Goal: Task Accomplishment & Management: Use online tool/utility

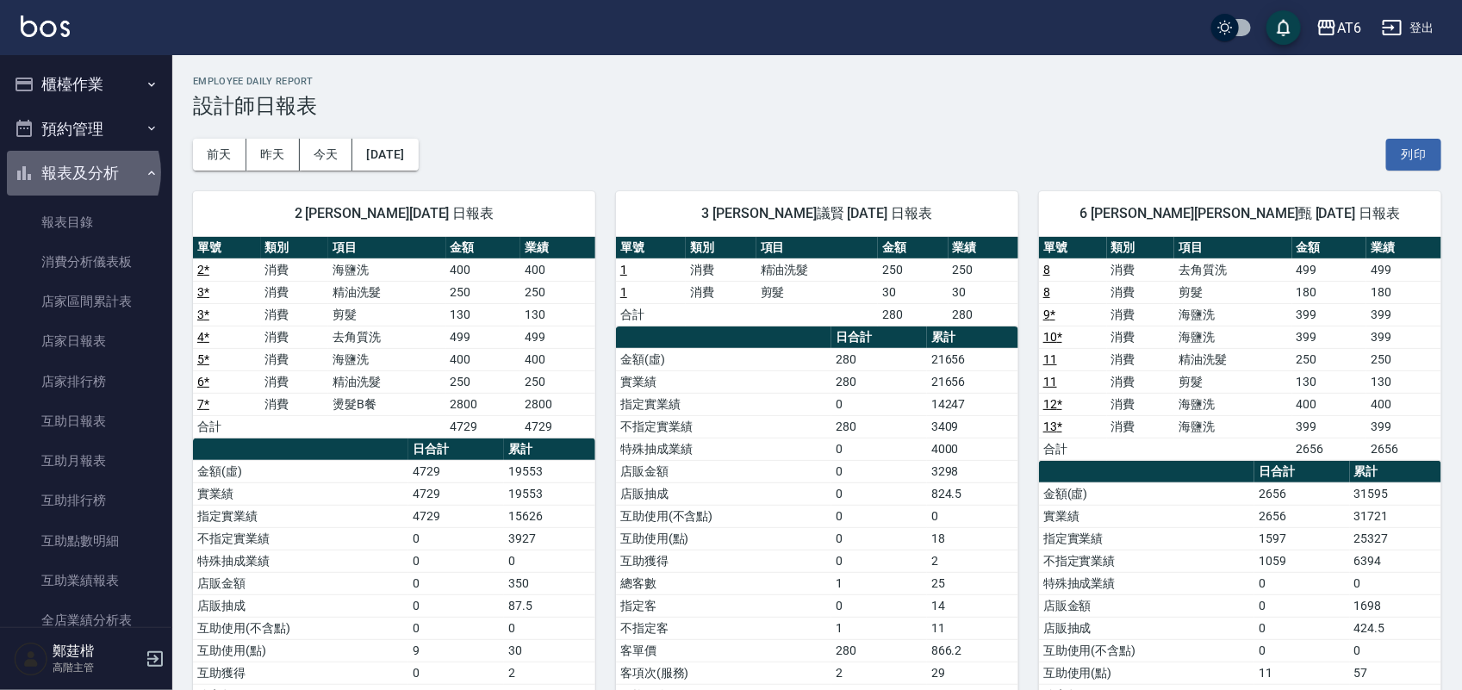
click at [75, 172] on button "報表及分析" at bounding box center [86, 173] width 159 height 45
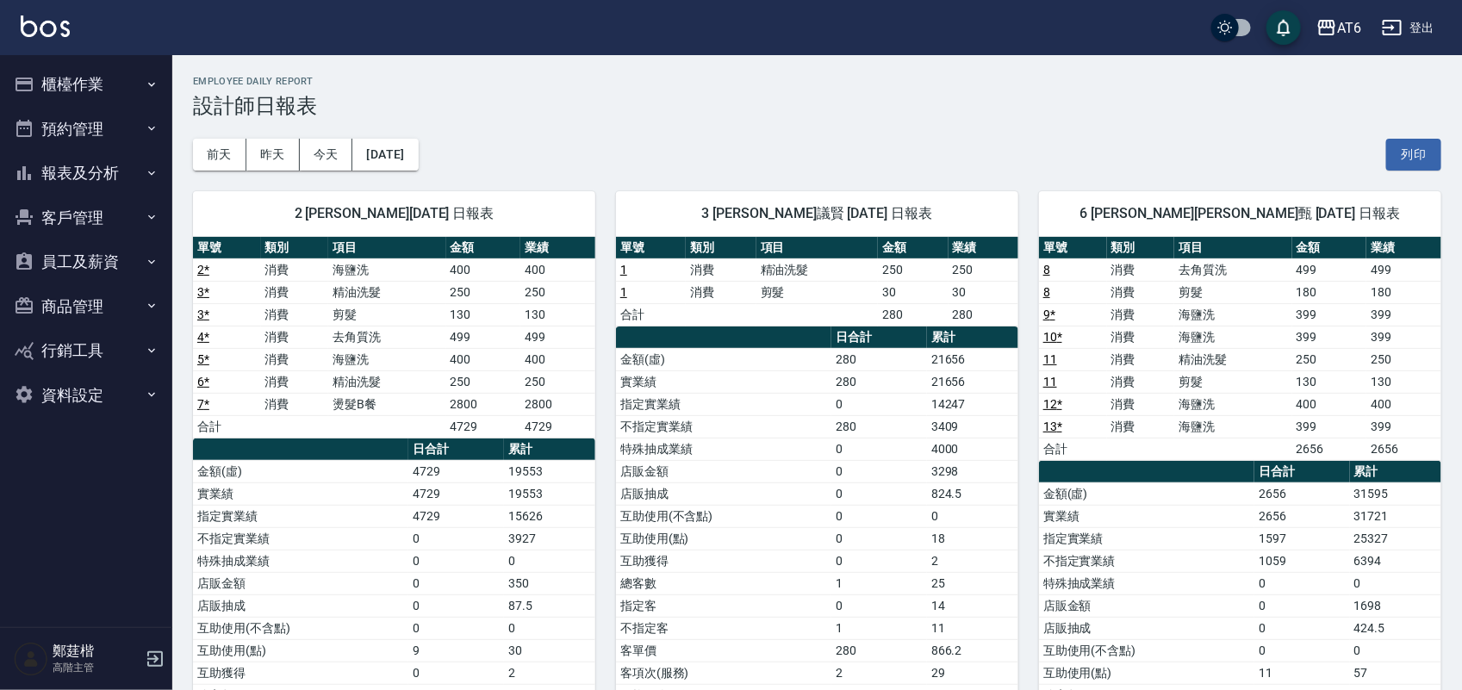
click at [78, 82] on button "櫃檯作業" at bounding box center [86, 84] width 159 height 45
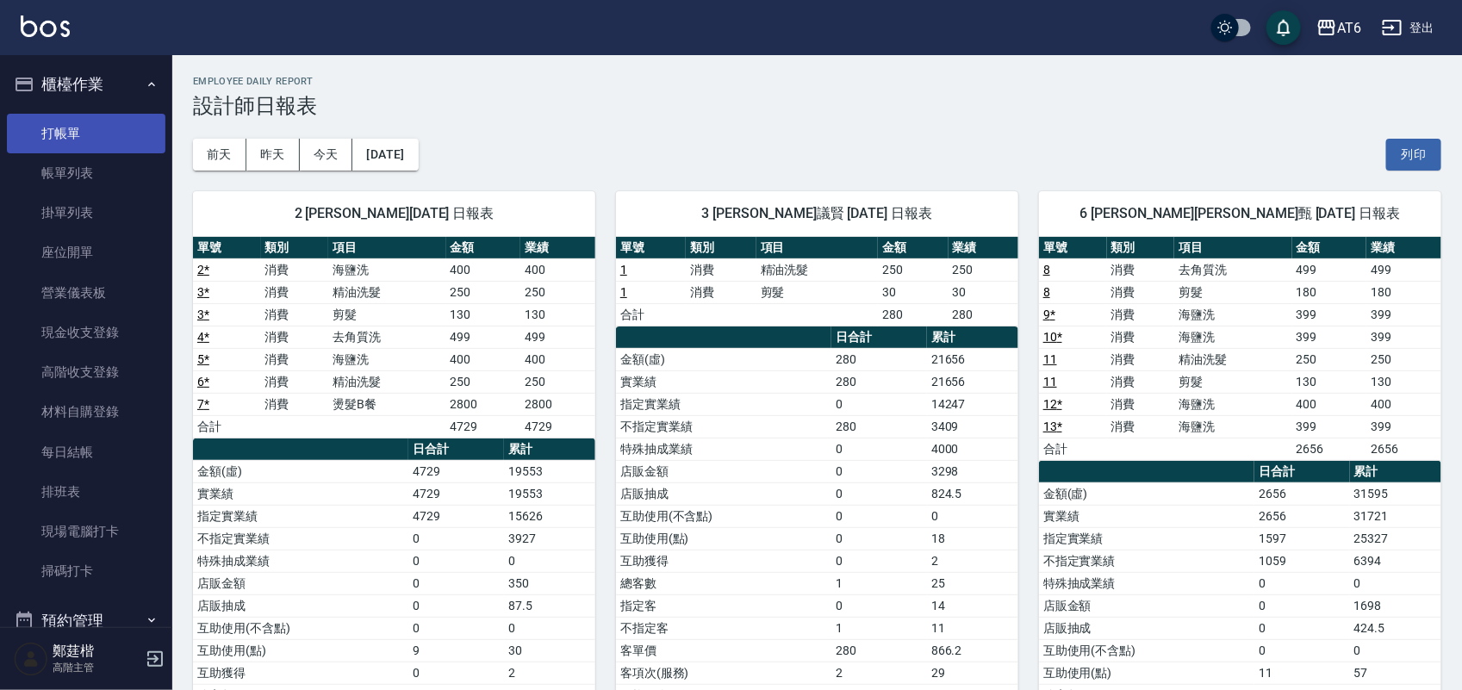
click at [80, 123] on link "打帳單" at bounding box center [86, 134] width 159 height 40
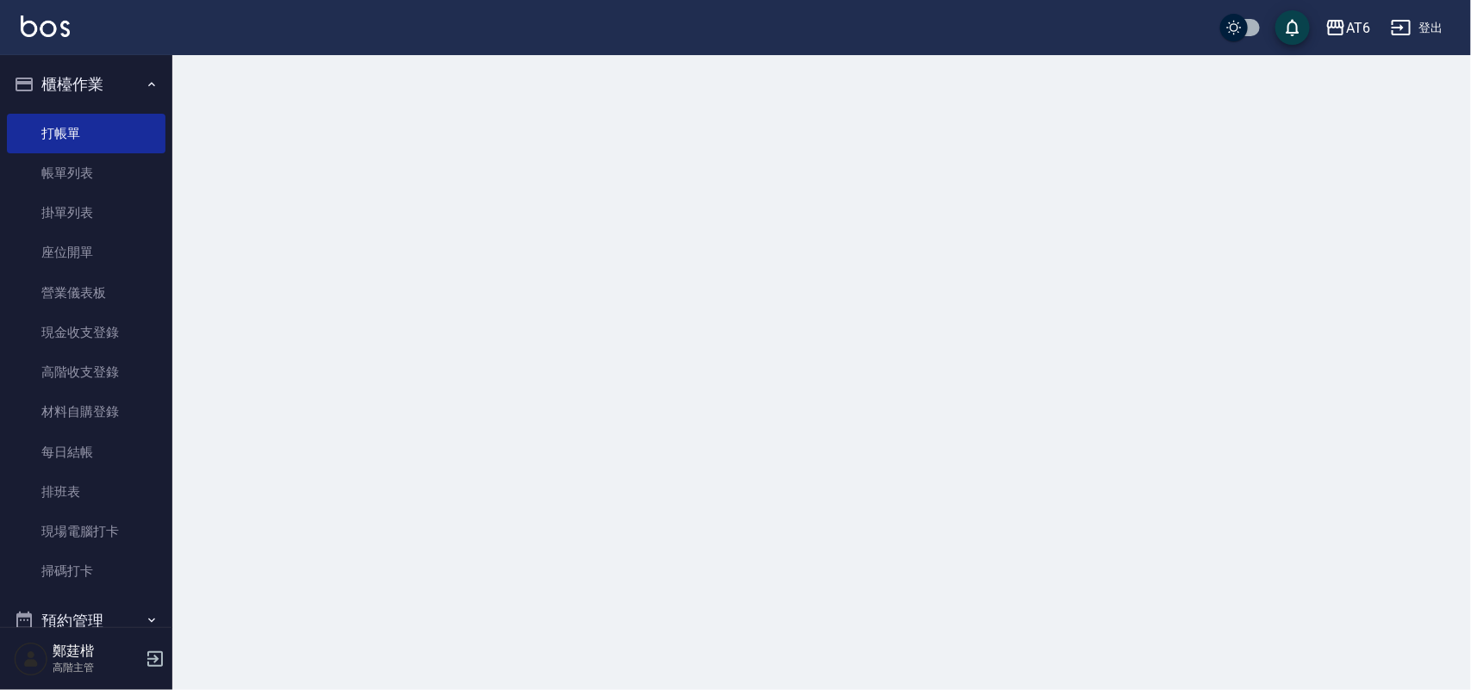
click at [82, 90] on button "櫃檯作業" at bounding box center [86, 84] width 159 height 45
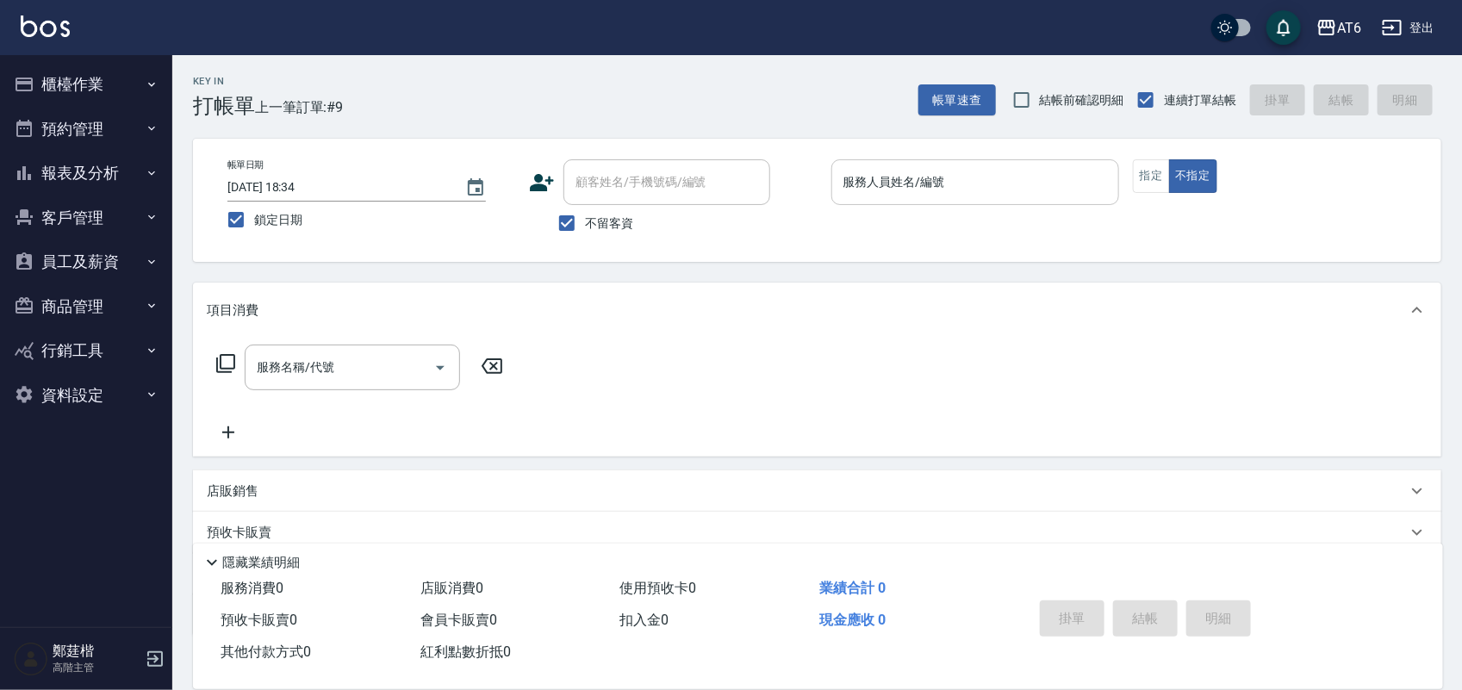
click at [1096, 190] on input "服務人員姓名/編號" at bounding box center [975, 182] width 272 height 30
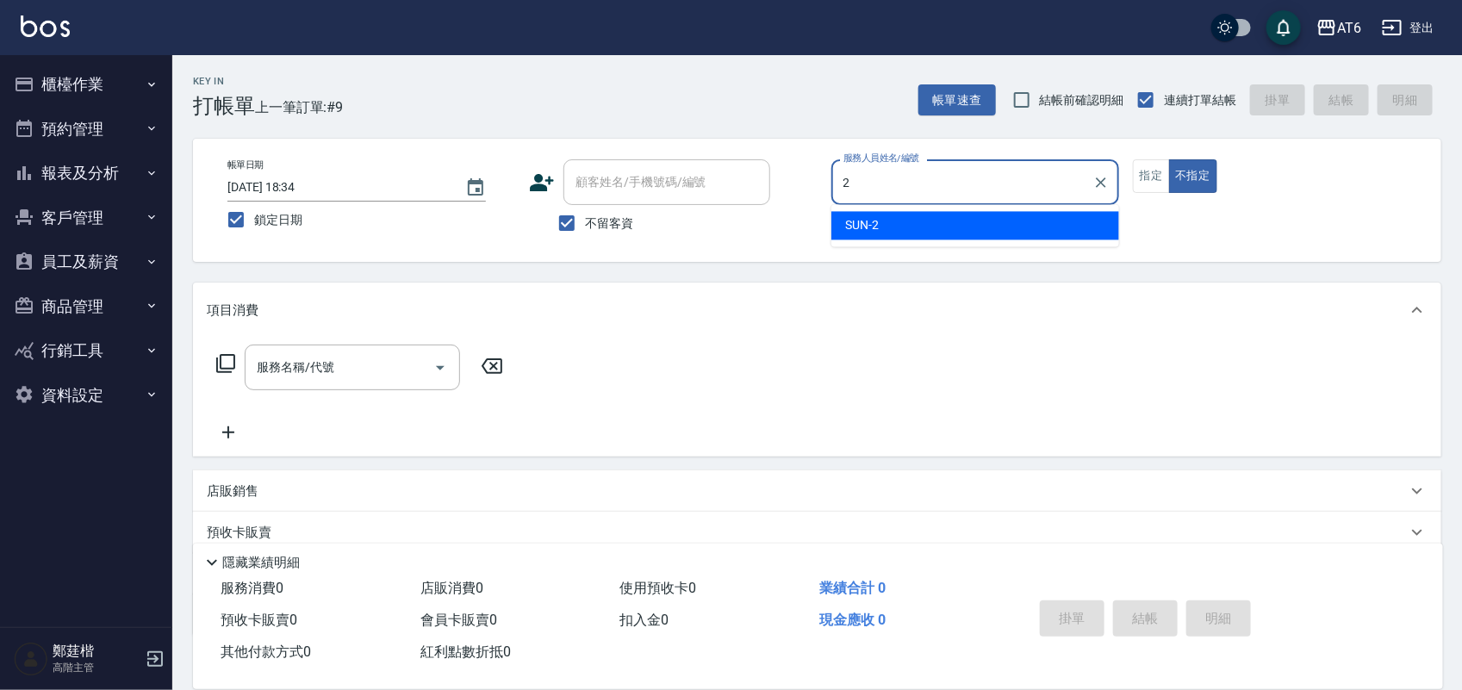
type input "2"
type button "false"
type input "SUN-2"
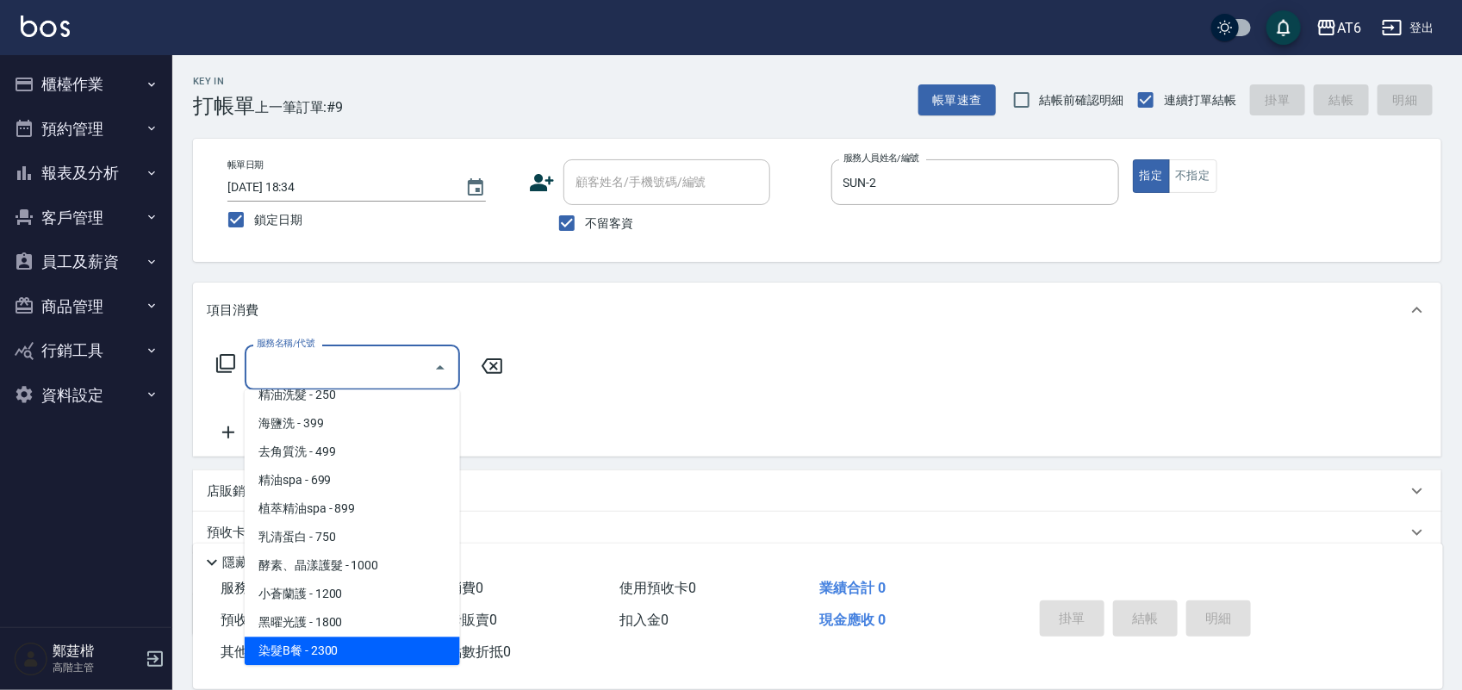
scroll to position [157, 0]
type input "燙髮B餐(43)"
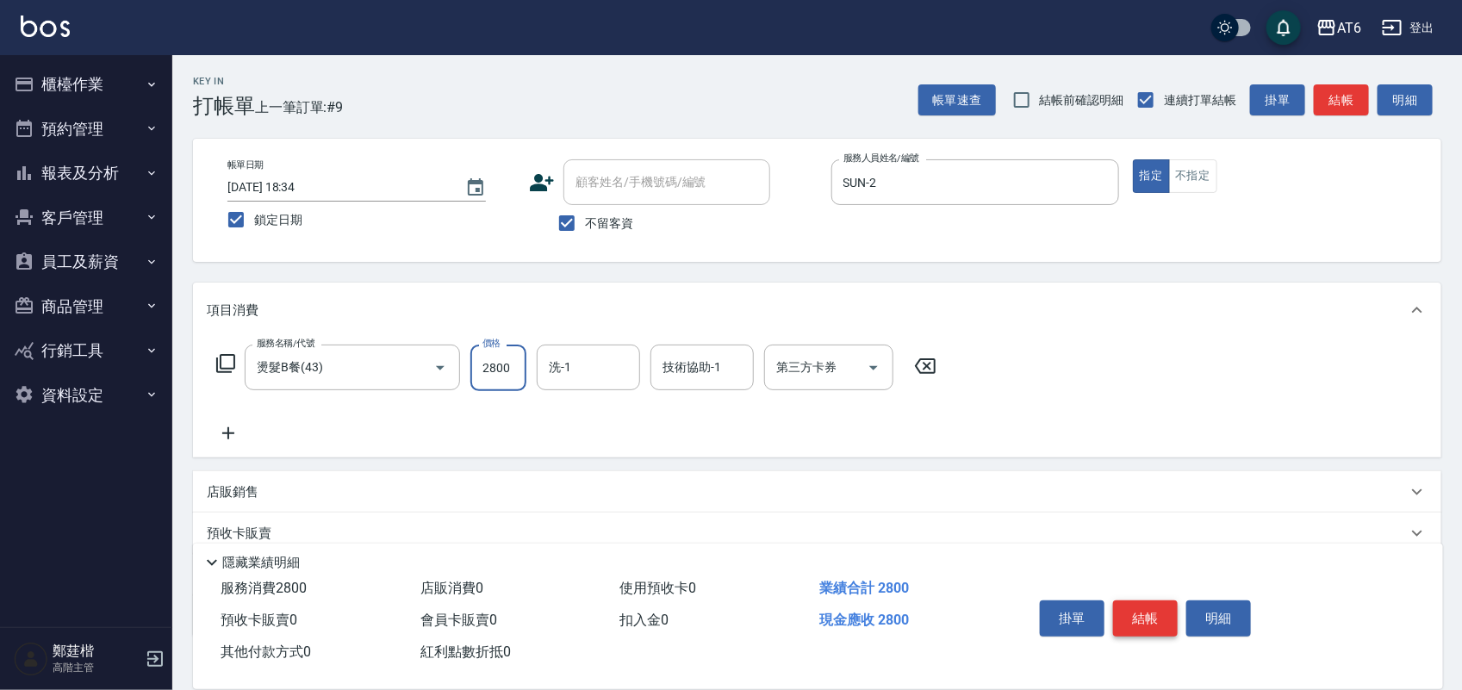
type input "2800"
click at [1144, 613] on button "結帳" at bounding box center [1145, 619] width 65 height 36
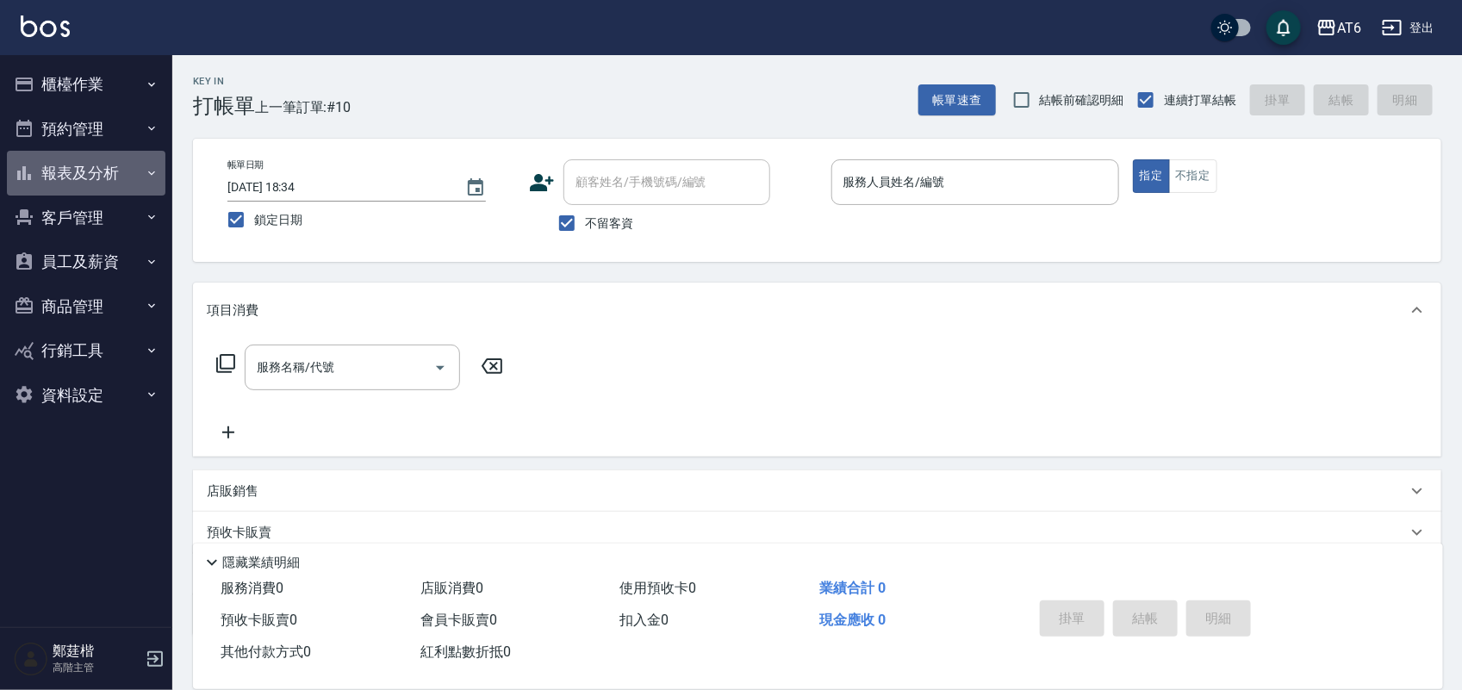
click at [132, 157] on button "報表及分析" at bounding box center [86, 173] width 159 height 45
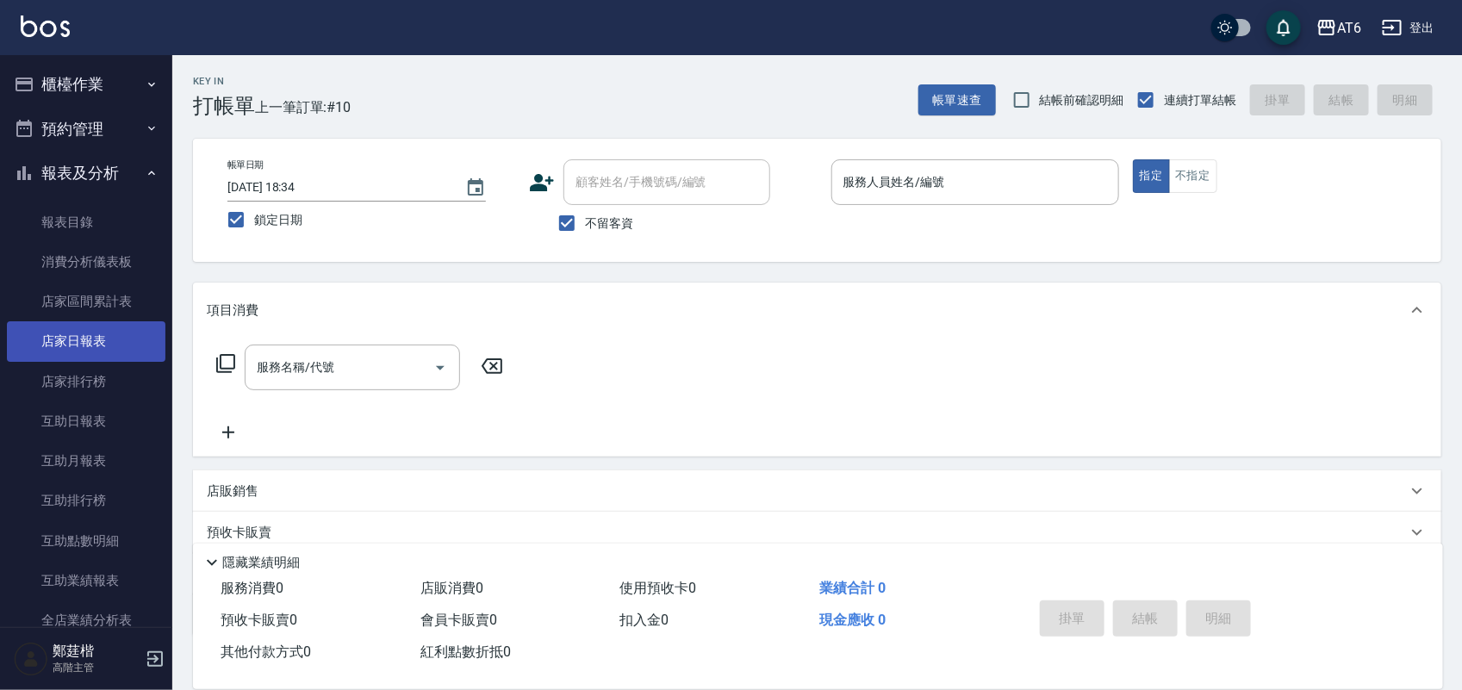
click at [130, 353] on link "店家日報表" at bounding box center [86, 341] width 159 height 40
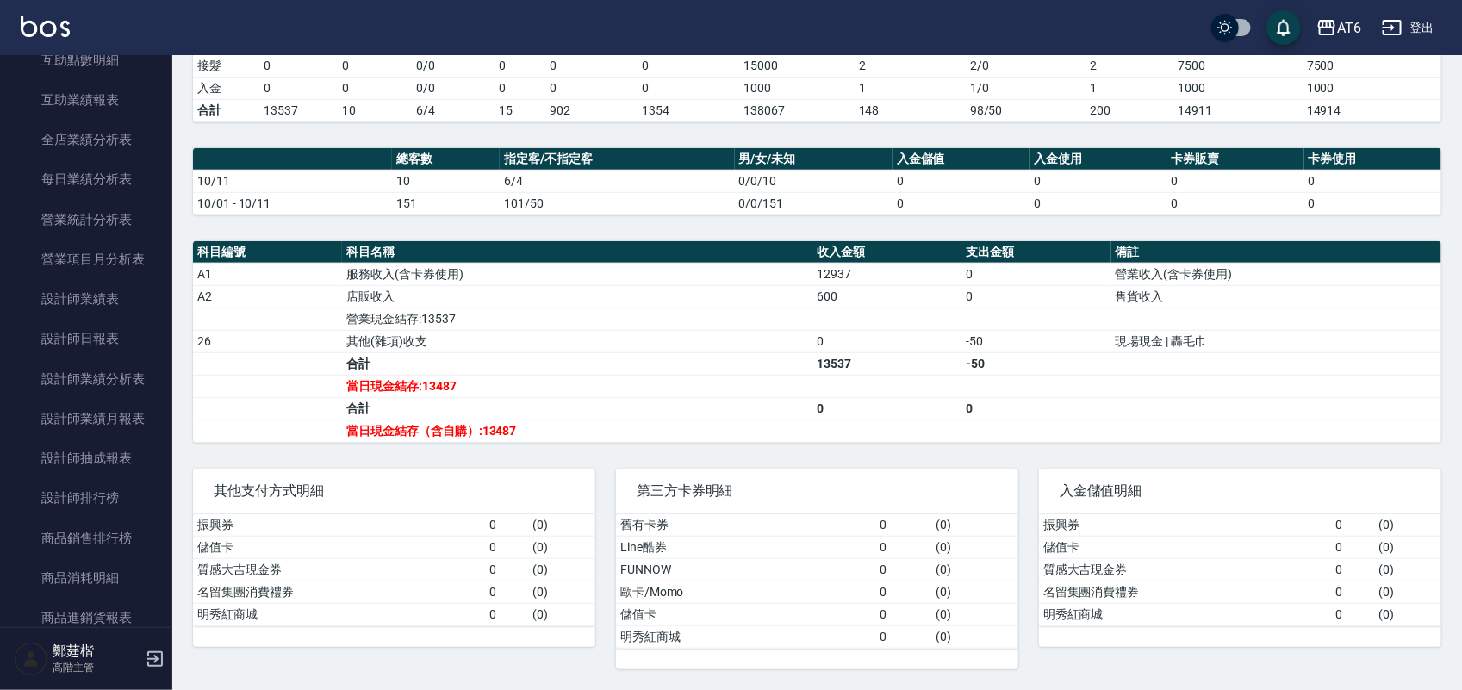
scroll to position [539, 0]
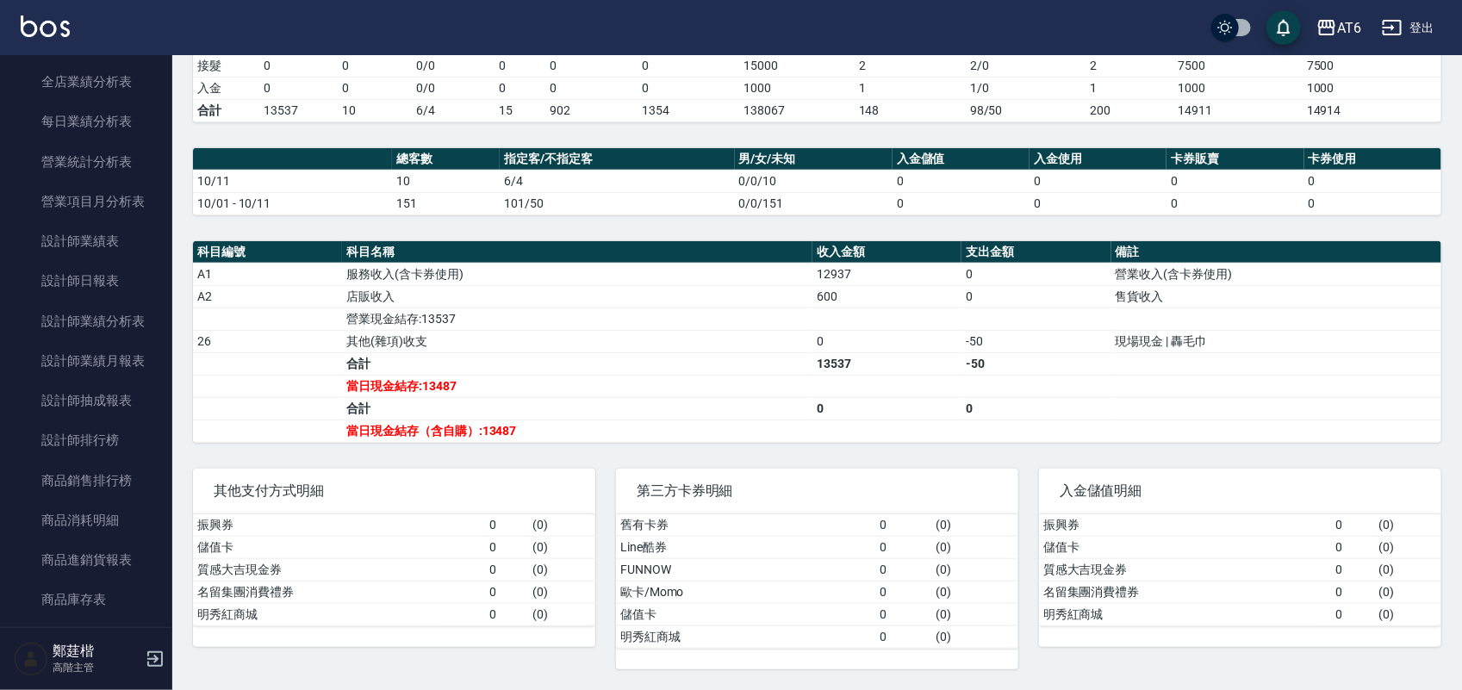
drag, startPoint x: 96, startPoint y: 271, endPoint x: 0, endPoint y: 86, distance: 208.5
click at [90, 270] on link "設計師日報表" at bounding box center [86, 281] width 159 height 40
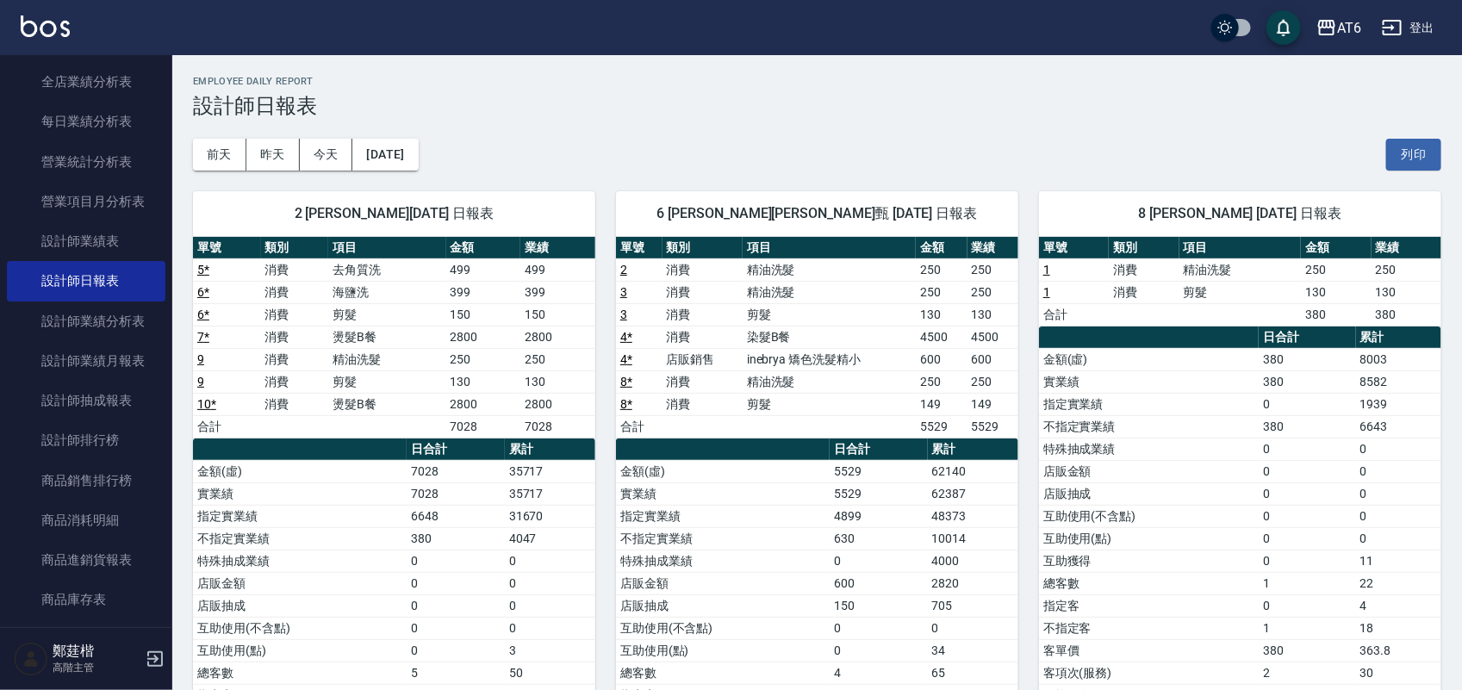
drag, startPoint x: 985, startPoint y: 149, endPoint x: 851, endPoint y: 160, distance: 134.0
click at [816, 165] on div "[DATE] [DATE] [DATE] [DATE] 列印" at bounding box center [817, 154] width 1249 height 73
drag, startPoint x: 926, startPoint y: 153, endPoint x: 882, endPoint y: 160, distance: 45.5
click at [882, 160] on div "[DATE] [DATE] [DATE] [DATE] 列印" at bounding box center [817, 154] width 1249 height 73
drag, startPoint x: 939, startPoint y: 143, endPoint x: 893, endPoint y: 153, distance: 47.5
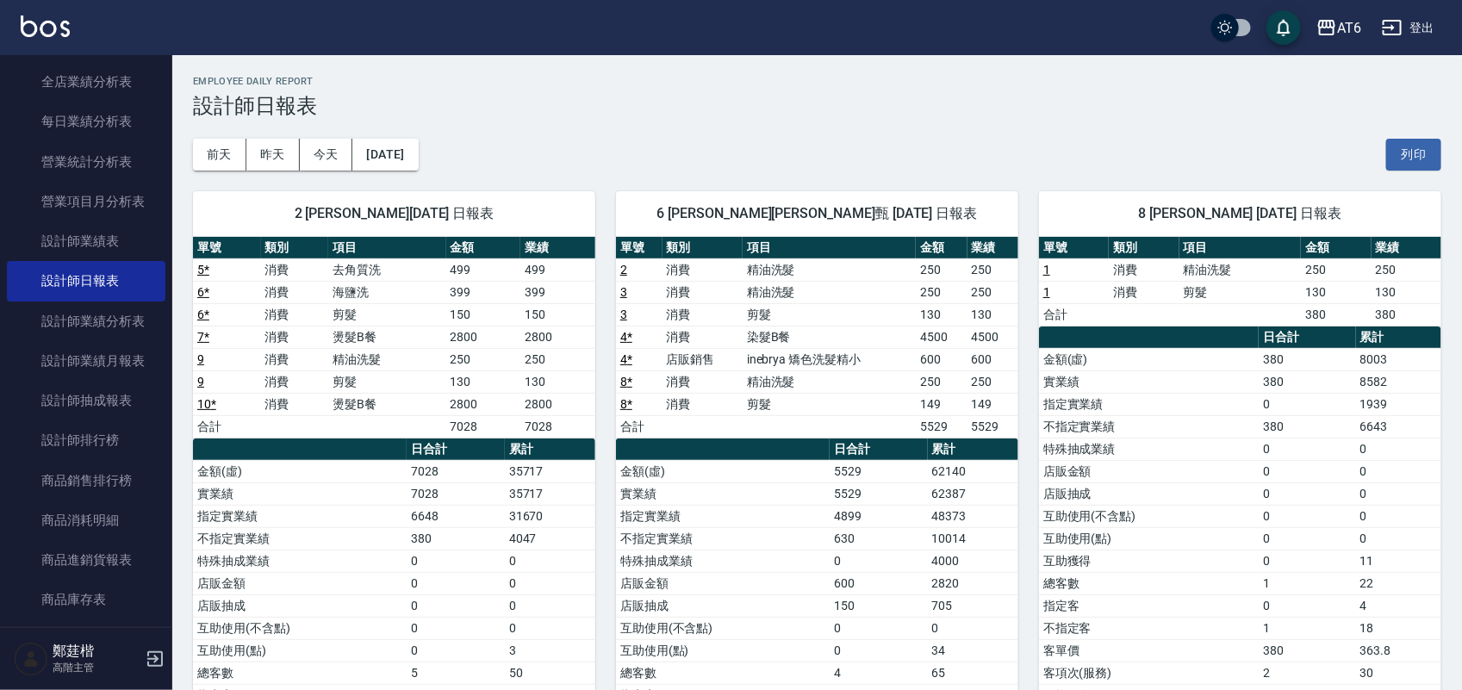
click at [893, 153] on div "[DATE] [DATE] [DATE] [DATE] 列印" at bounding box center [817, 154] width 1249 height 73
click at [418, 147] on button "[DATE]" at bounding box center [384, 155] width 65 height 32
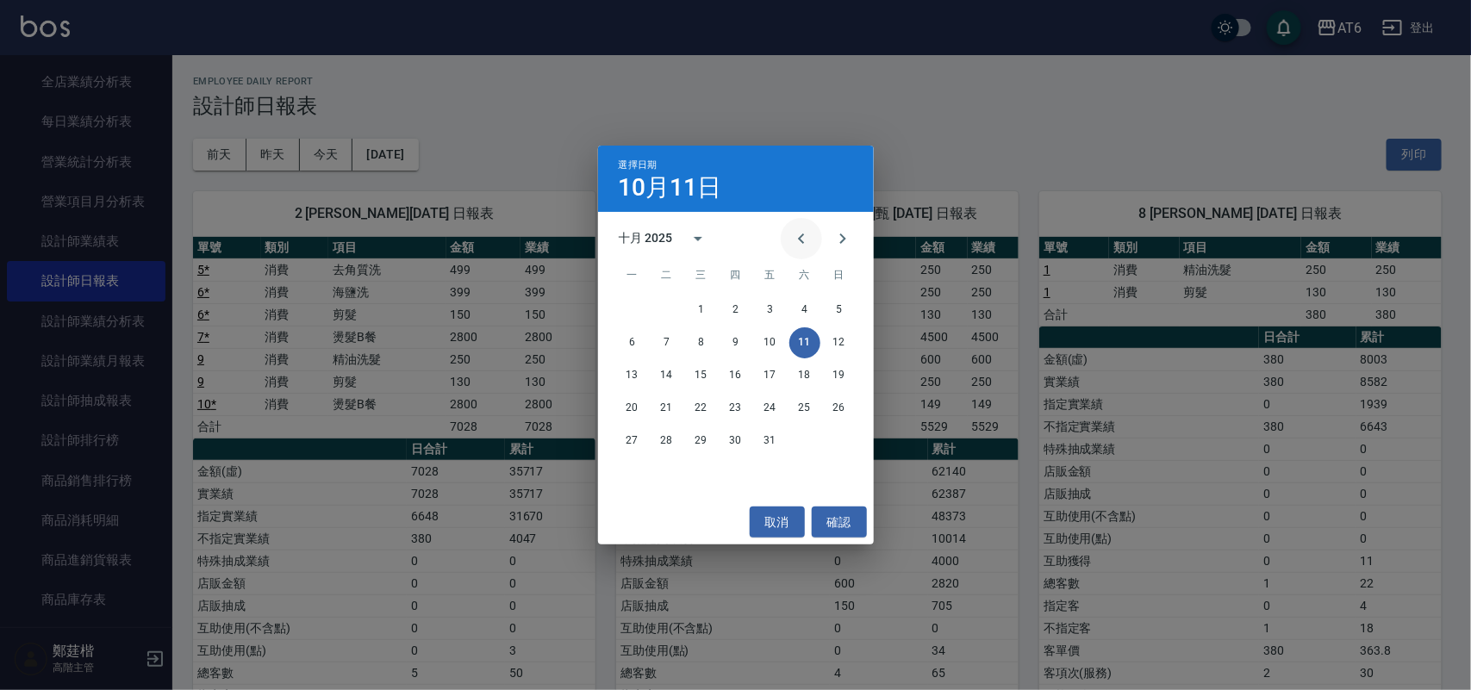
click at [812, 244] on button "Previous month" at bounding box center [801, 238] width 41 height 41
drag, startPoint x: 748, startPoint y: 343, endPoint x: 731, endPoint y: 338, distance: 18.0
click at [731, 338] on button "11" at bounding box center [735, 342] width 31 height 31
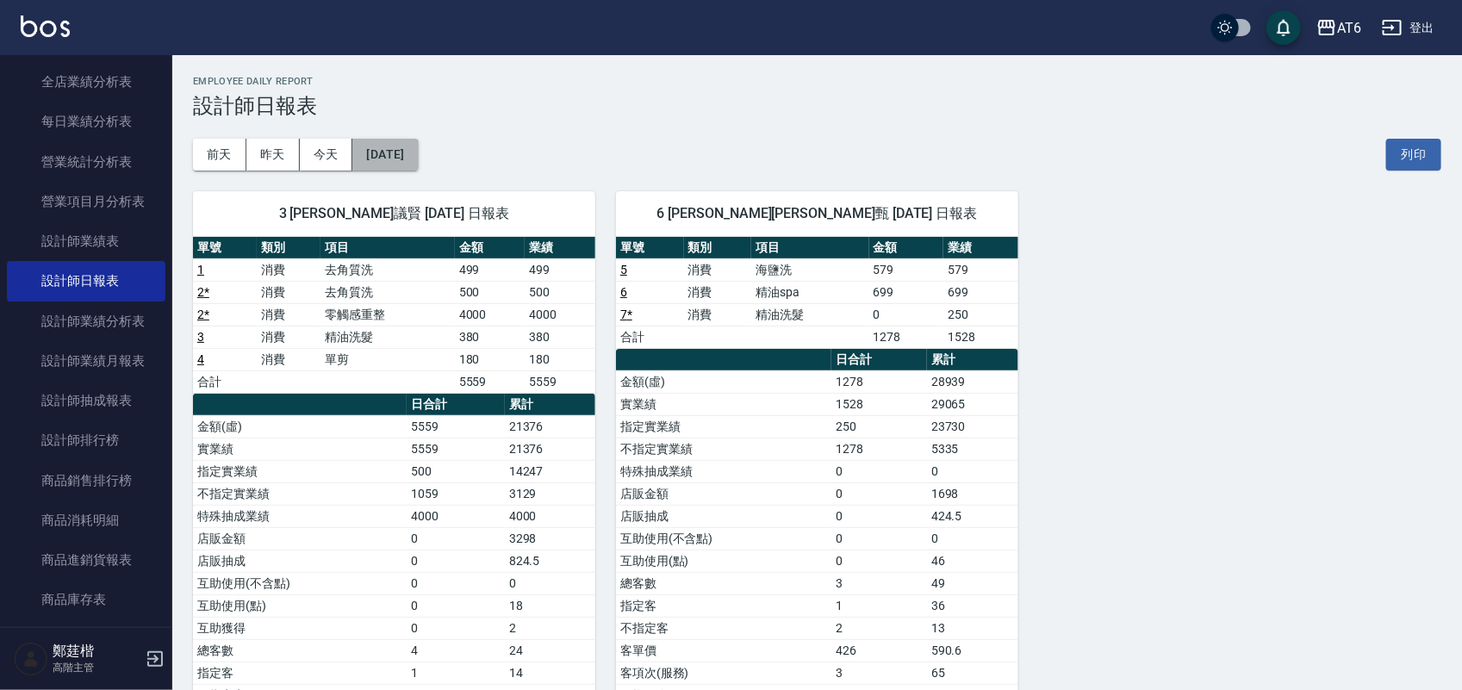
click at [418, 156] on button "[DATE]" at bounding box center [384, 155] width 65 height 32
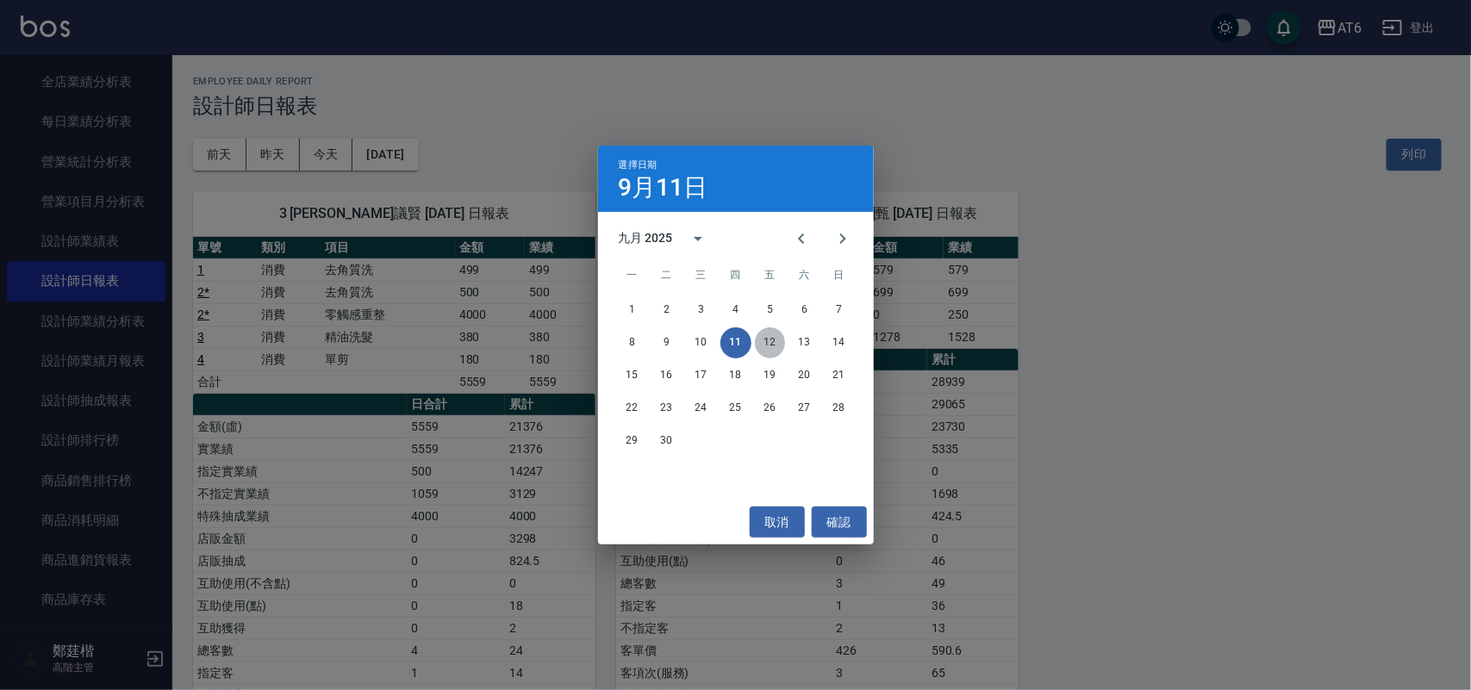
click at [768, 341] on button "12" at bounding box center [770, 342] width 31 height 31
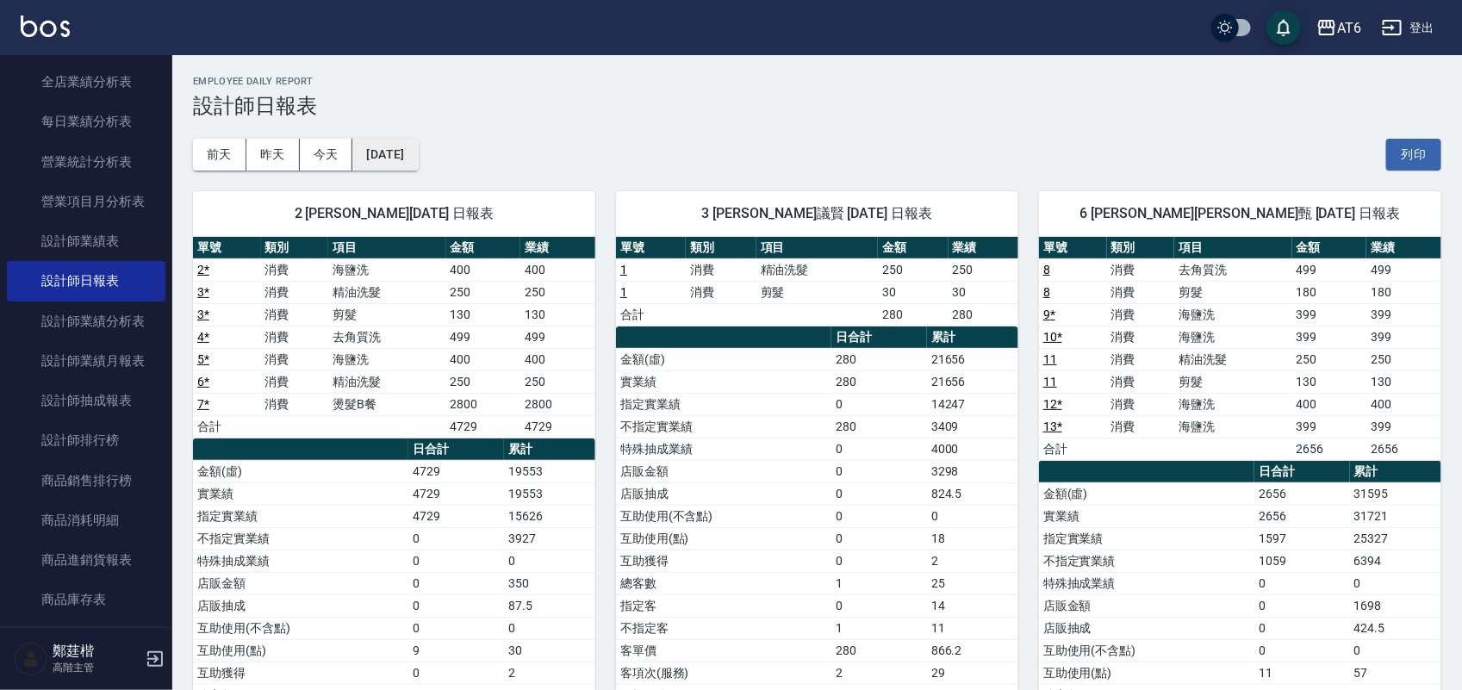
click at [384, 153] on button "[DATE]" at bounding box center [384, 155] width 65 height 32
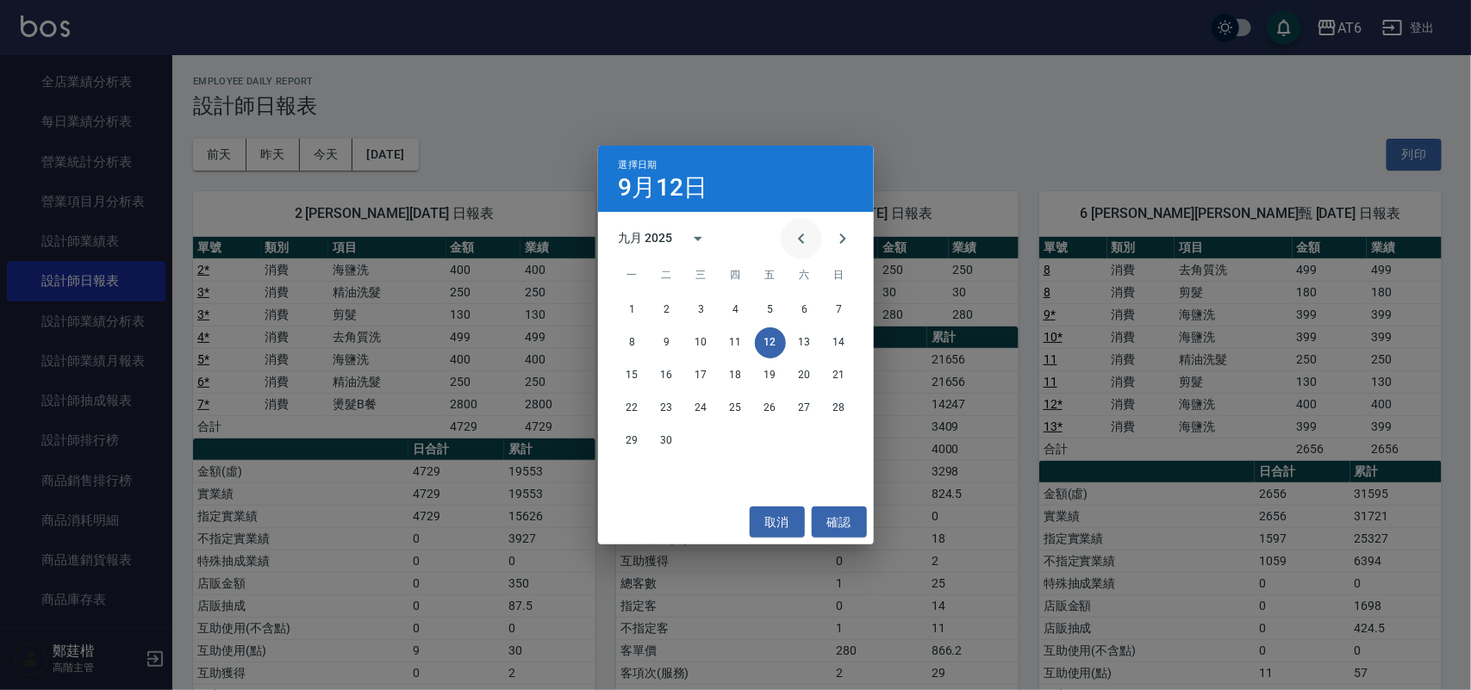
click at [808, 246] on icon "Previous month" at bounding box center [801, 238] width 21 height 21
click at [666, 375] on button "12" at bounding box center [666, 375] width 31 height 31
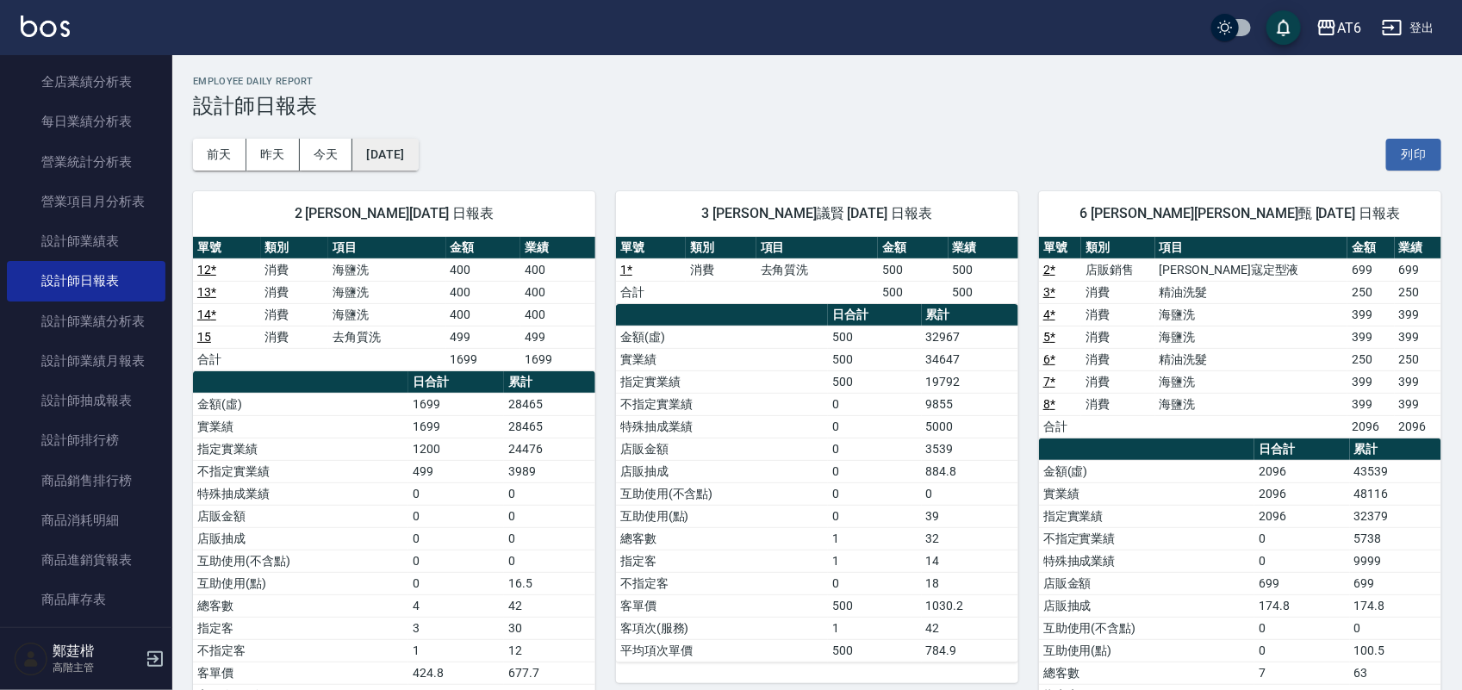
click at [392, 156] on button "[DATE]" at bounding box center [384, 155] width 65 height 32
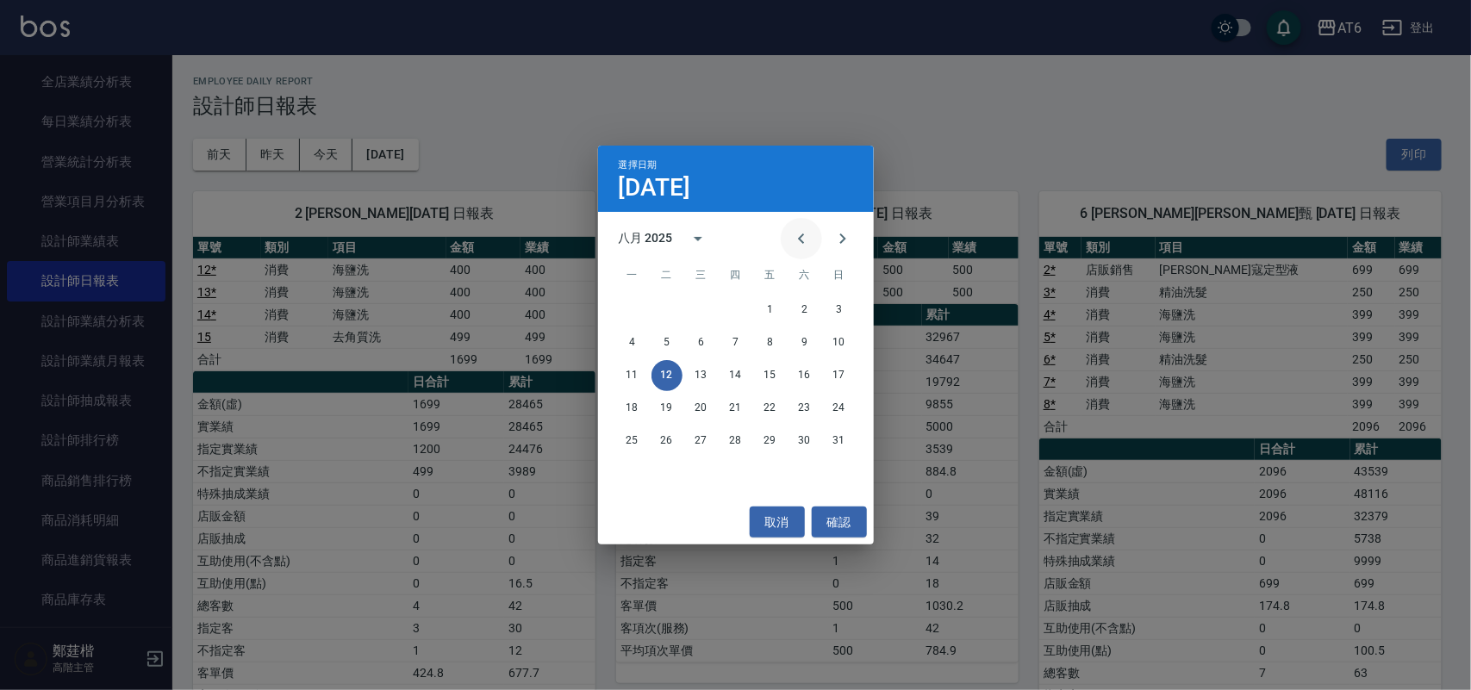
click at [800, 233] on icon "Previous month" at bounding box center [801, 238] width 21 height 21
click at [764, 340] on button "11" at bounding box center [770, 342] width 31 height 31
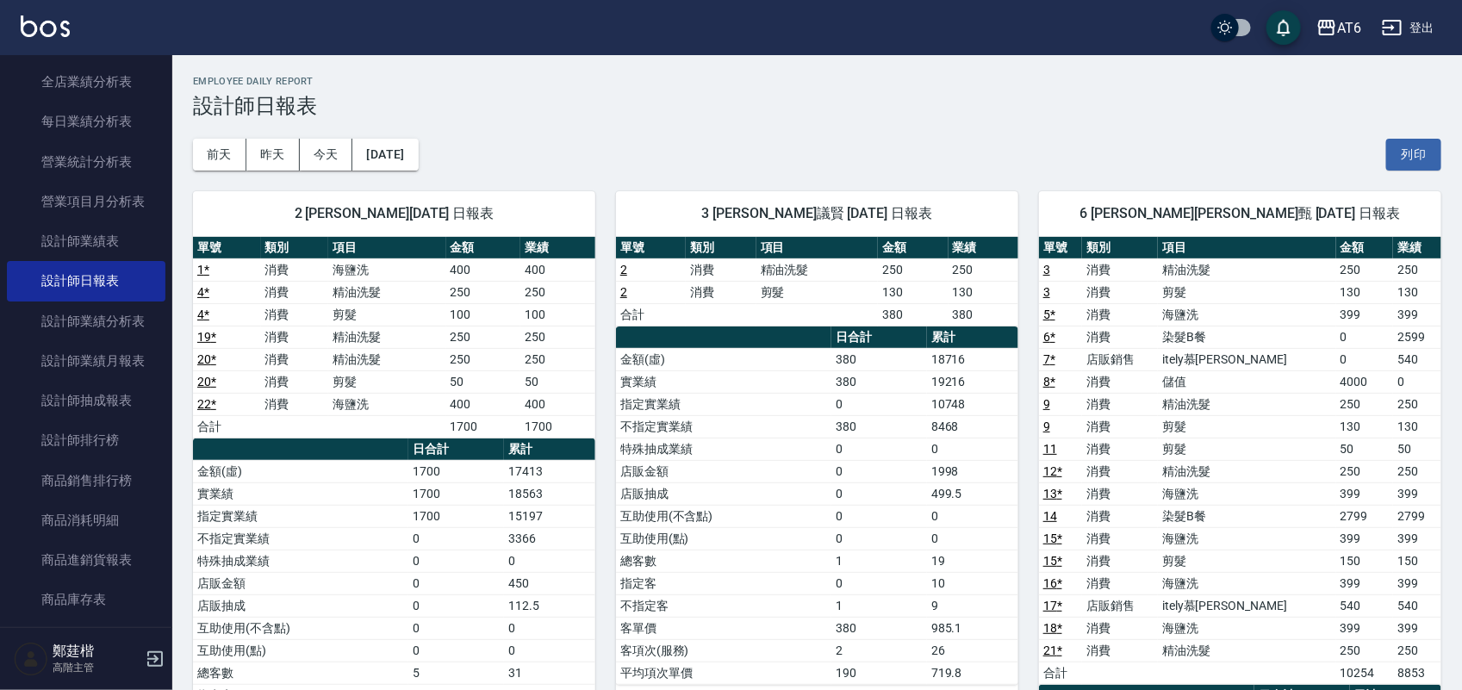
drag, startPoint x: 788, startPoint y: 114, endPoint x: 763, endPoint y: 123, distance: 26.7
click at [763, 123] on div "[DATE] [DATE] [DATE] [DATE] 列印" at bounding box center [817, 154] width 1249 height 73
click at [416, 171] on div "2 [PERSON_NAME][DATE] 日報表 單號 類別 項目 金額 業績 1 * 消費 海鹽洗 400 400 4 * 消費 精油洗髮 250 250…" at bounding box center [383, 618] width 423 height 894
click at [418, 153] on button "[DATE]" at bounding box center [384, 155] width 65 height 32
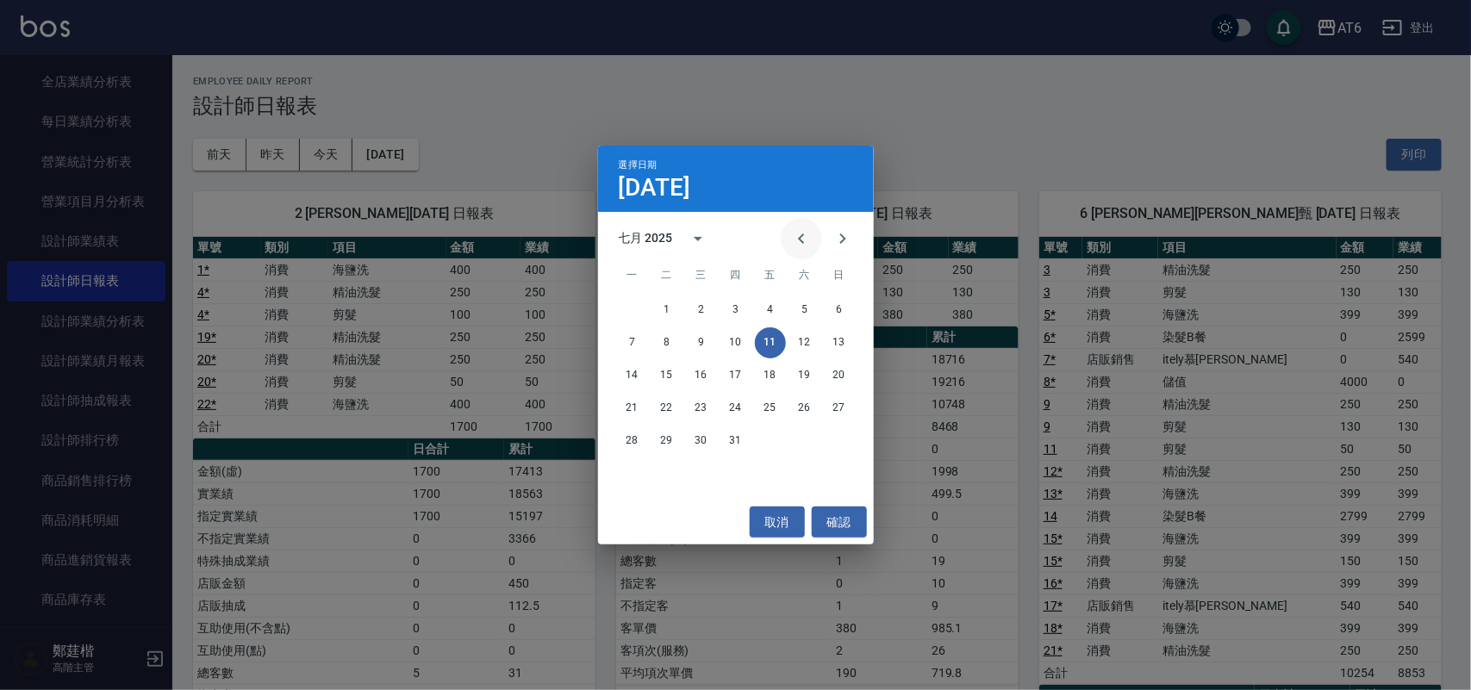
click at [800, 246] on icon "Previous month" at bounding box center [801, 238] width 21 height 21
click at [695, 377] on button "11" at bounding box center [701, 375] width 31 height 31
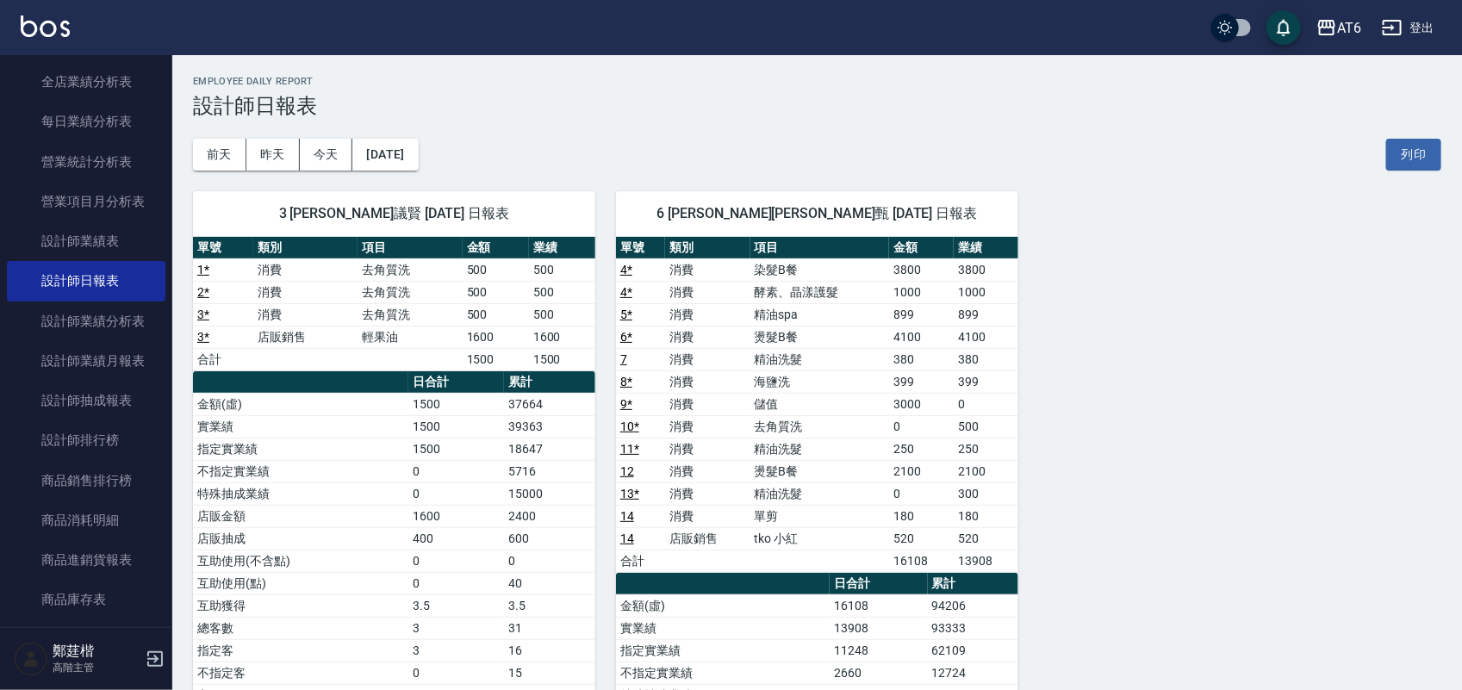
drag, startPoint x: 794, startPoint y: 126, endPoint x: 694, endPoint y: 138, distance: 100.7
click at [694, 138] on div "[DATE] [DATE] [DATE] [DATE] 列印" at bounding box center [817, 154] width 1249 height 73
click at [408, 158] on button "[DATE]" at bounding box center [384, 155] width 65 height 32
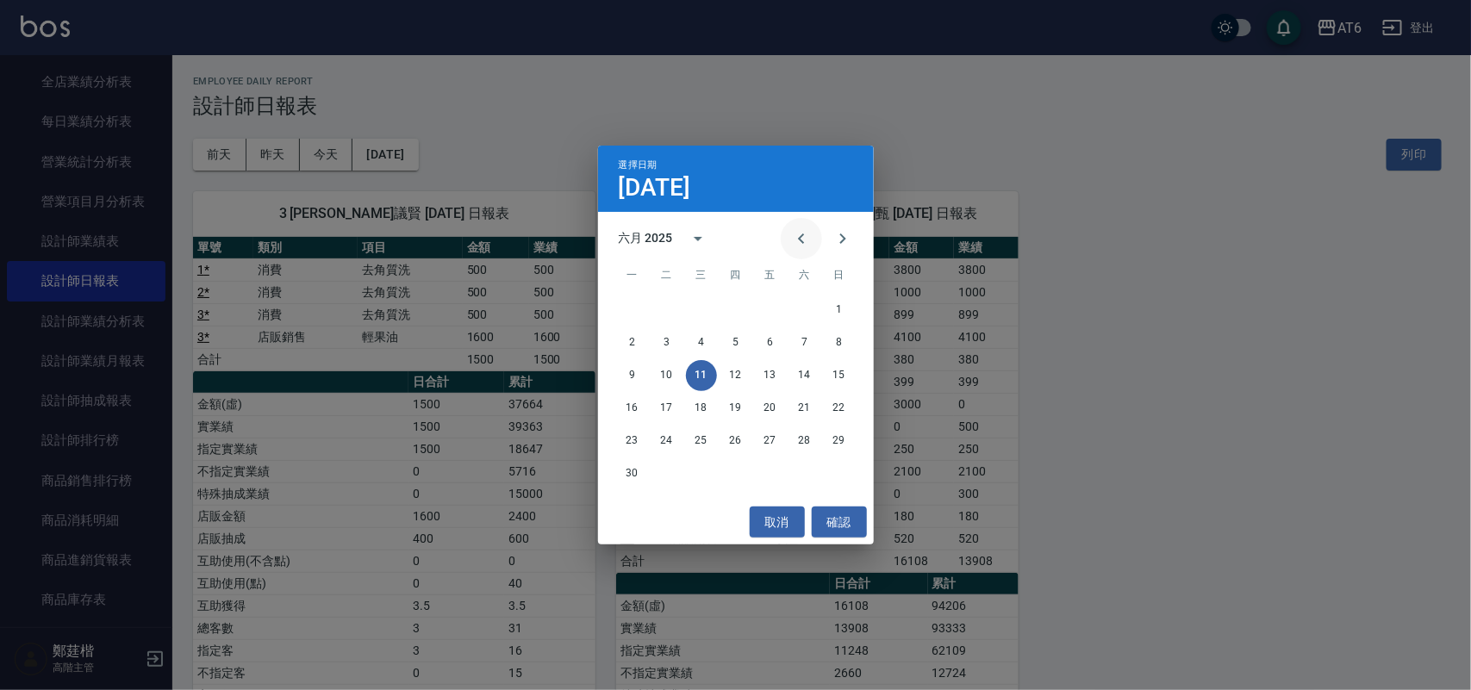
click at [799, 233] on icon "Previous month" at bounding box center [801, 238] width 21 height 21
click at [832, 342] on button "11" at bounding box center [839, 342] width 31 height 31
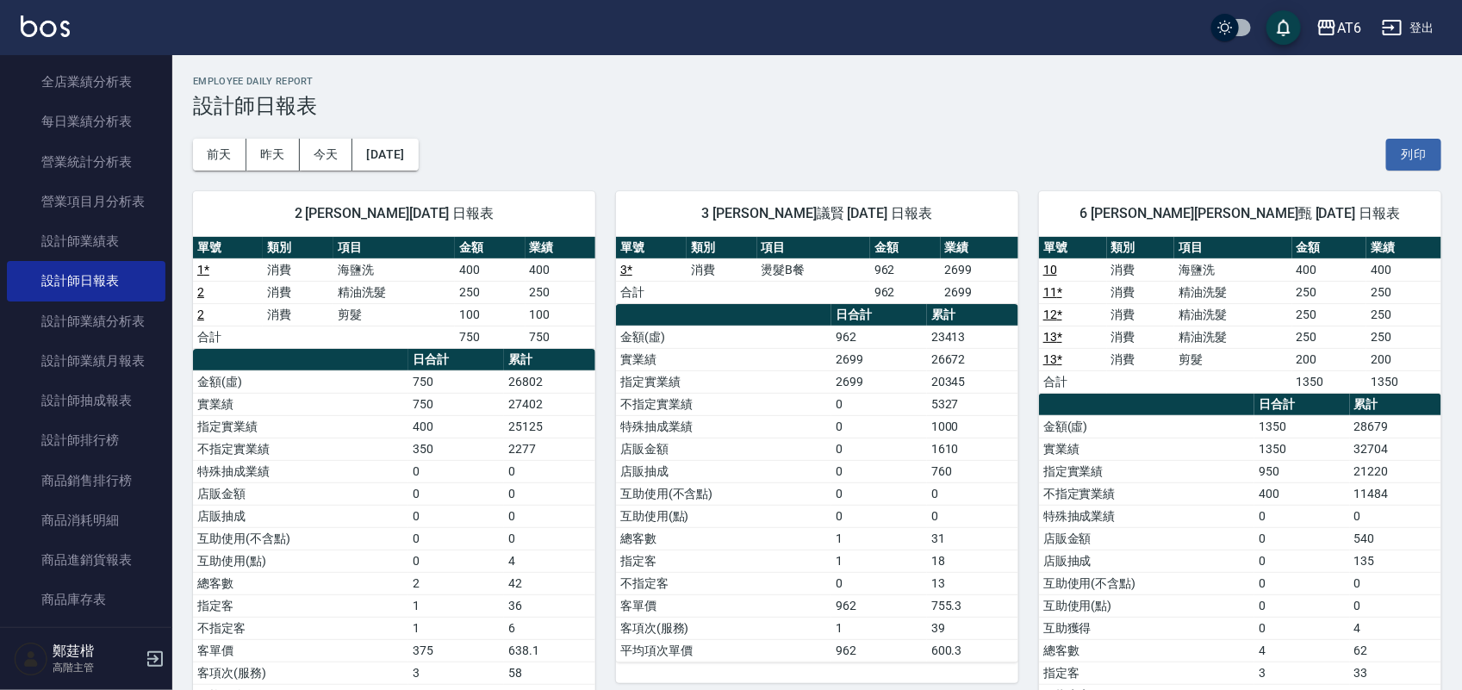
drag, startPoint x: 619, startPoint y: 172, endPoint x: 462, endPoint y: 160, distance: 157.3
click at [462, 160] on div "[DATE] [DATE] [DATE] [DATE] 列印" at bounding box center [817, 154] width 1249 height 73
click at [392, 160] on button "[DATE]" at bounding box center [384, 155] width 65 height 32
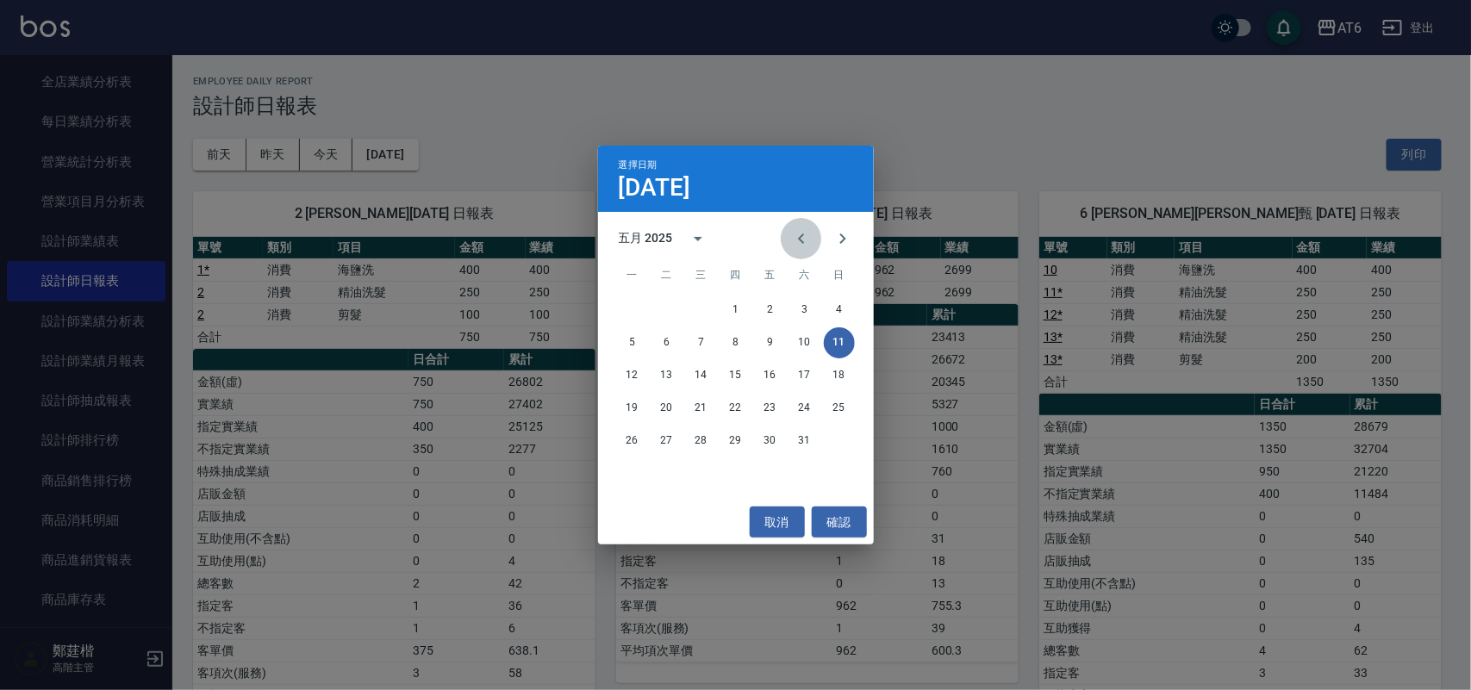
click at [806, 234] on icon "Previous month" at bounding box center [801, 238] width 21 height 21
click at [772, 339] on button "11" at bounding box center [770, 342] width 31 height 31
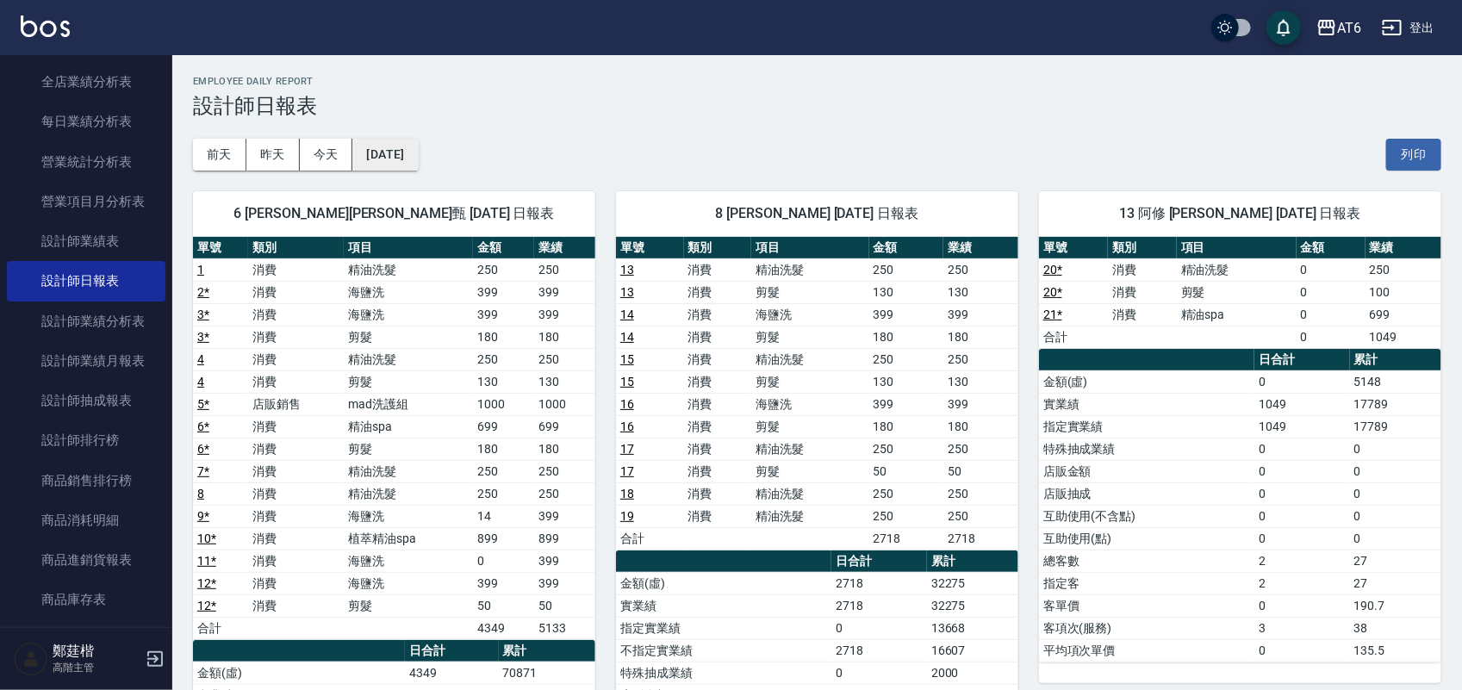
click at [386, 156] on button "[DATE]" at bounding box center [384, 155] width 65 height 32
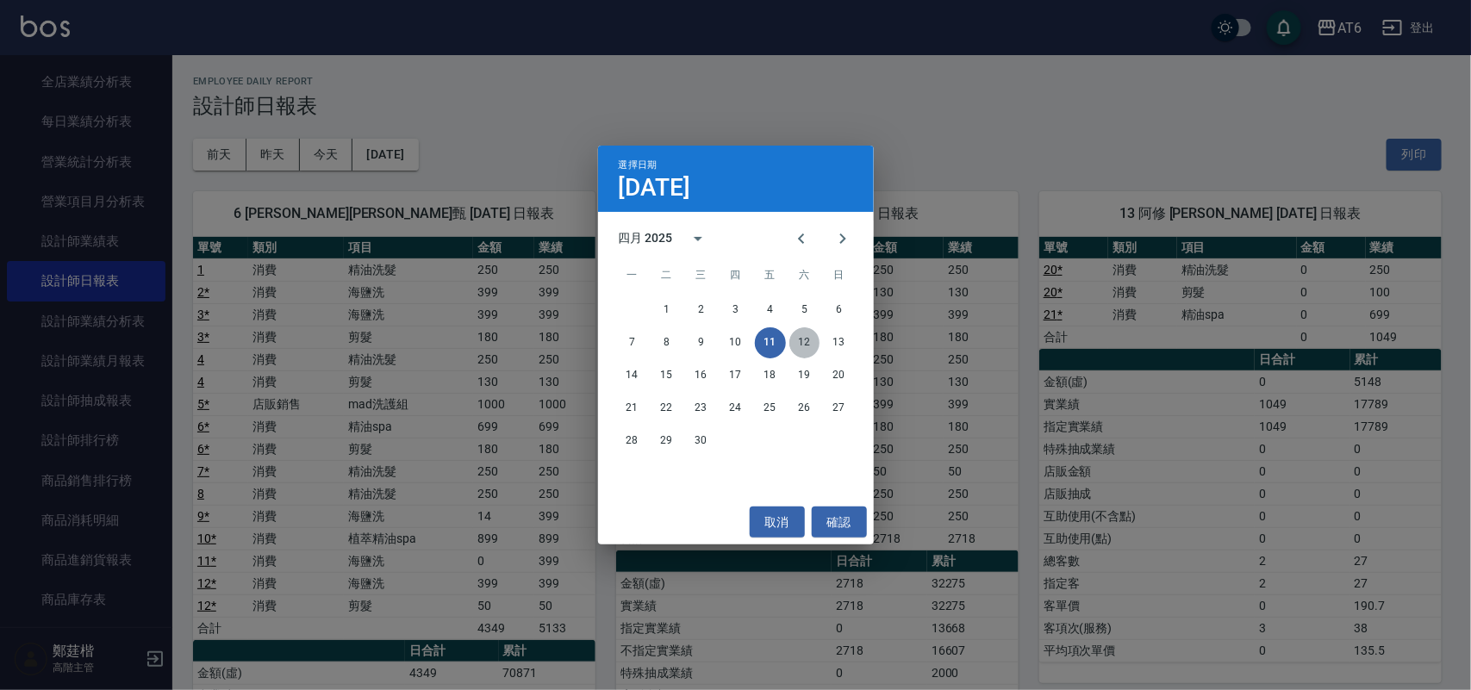
click at [801, 333] on button "12" at bounding box center [804, 342] width 31 height 31
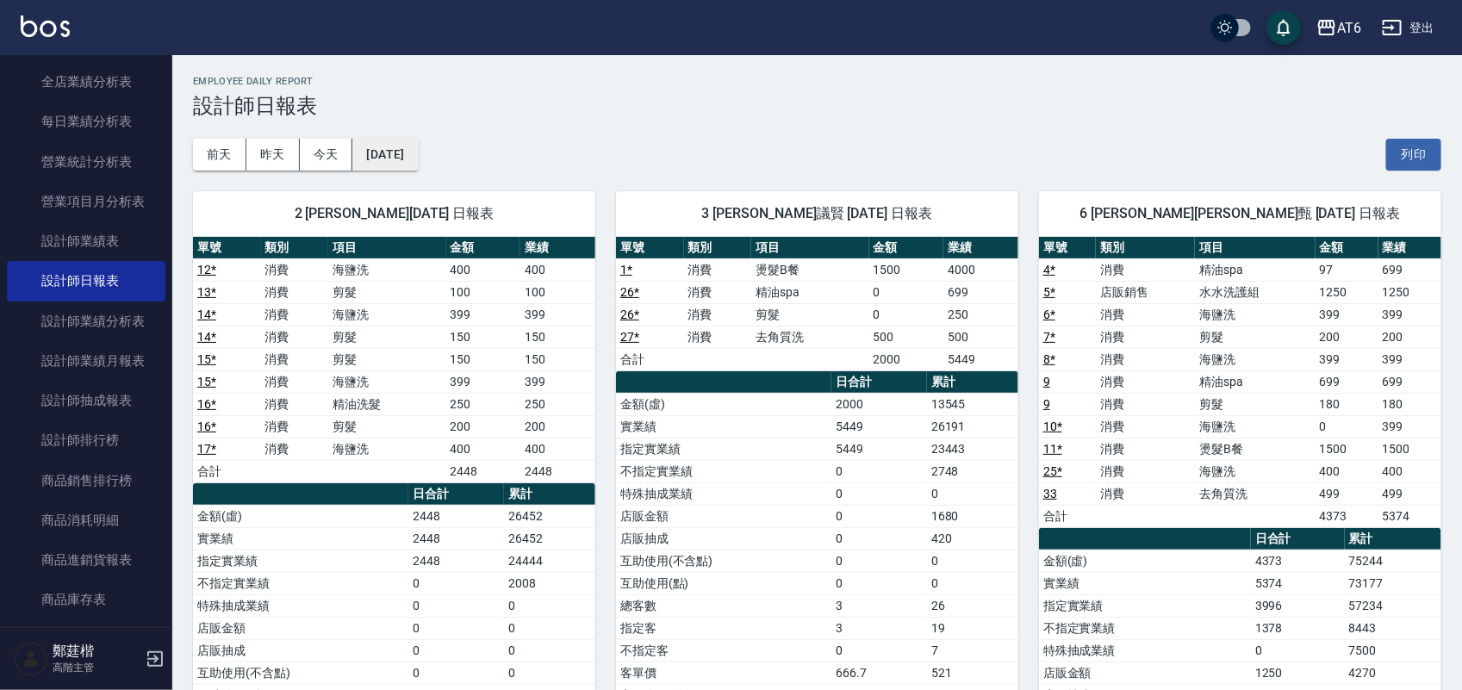
click at [418, 149] on button "[DATE]" at bounding box center [384, 155] width 65 height 32
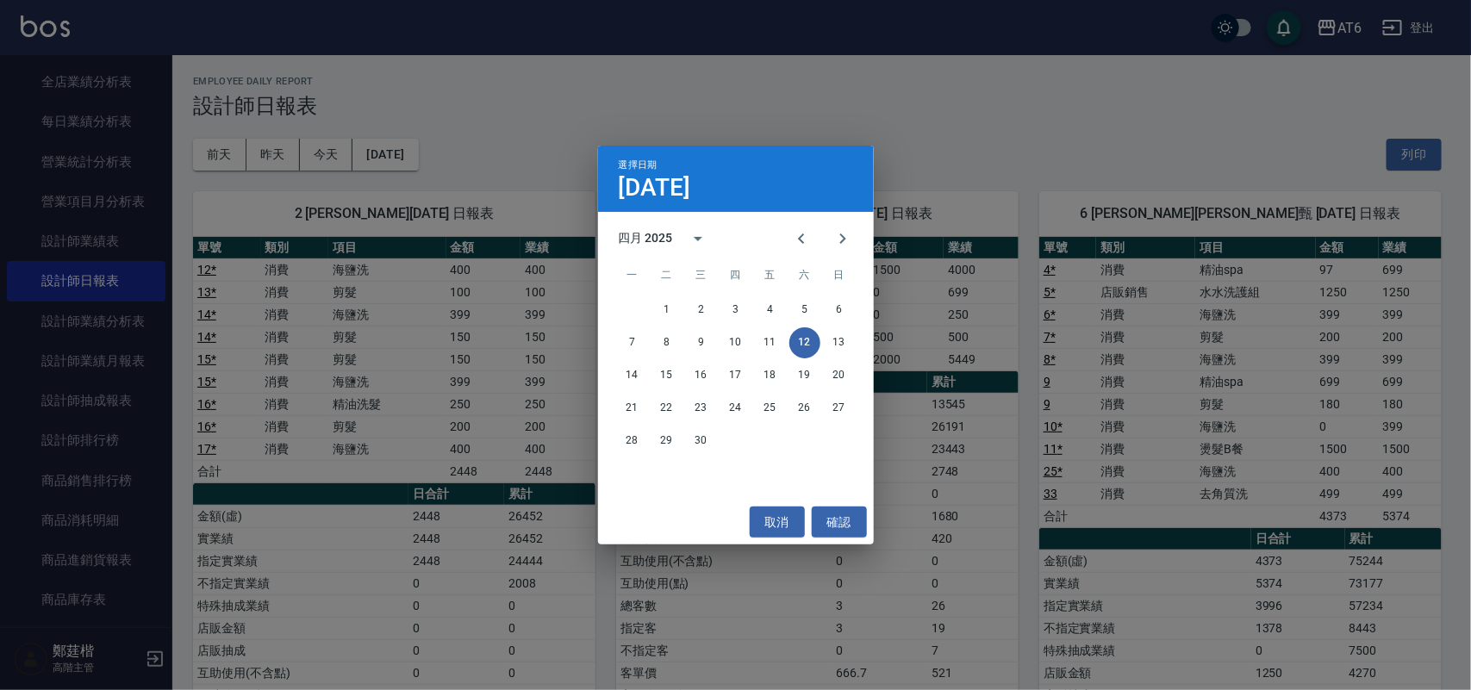
click at [485, 130] on div "選擇日期 [DATE] 四月 2025 一 二 三 四 五 六 日 1 2 3 4 5 6 7 8 9 10 11 12 13 14 15 16 17 18 …" at bounding box center [735, 345] width 1471 height 690
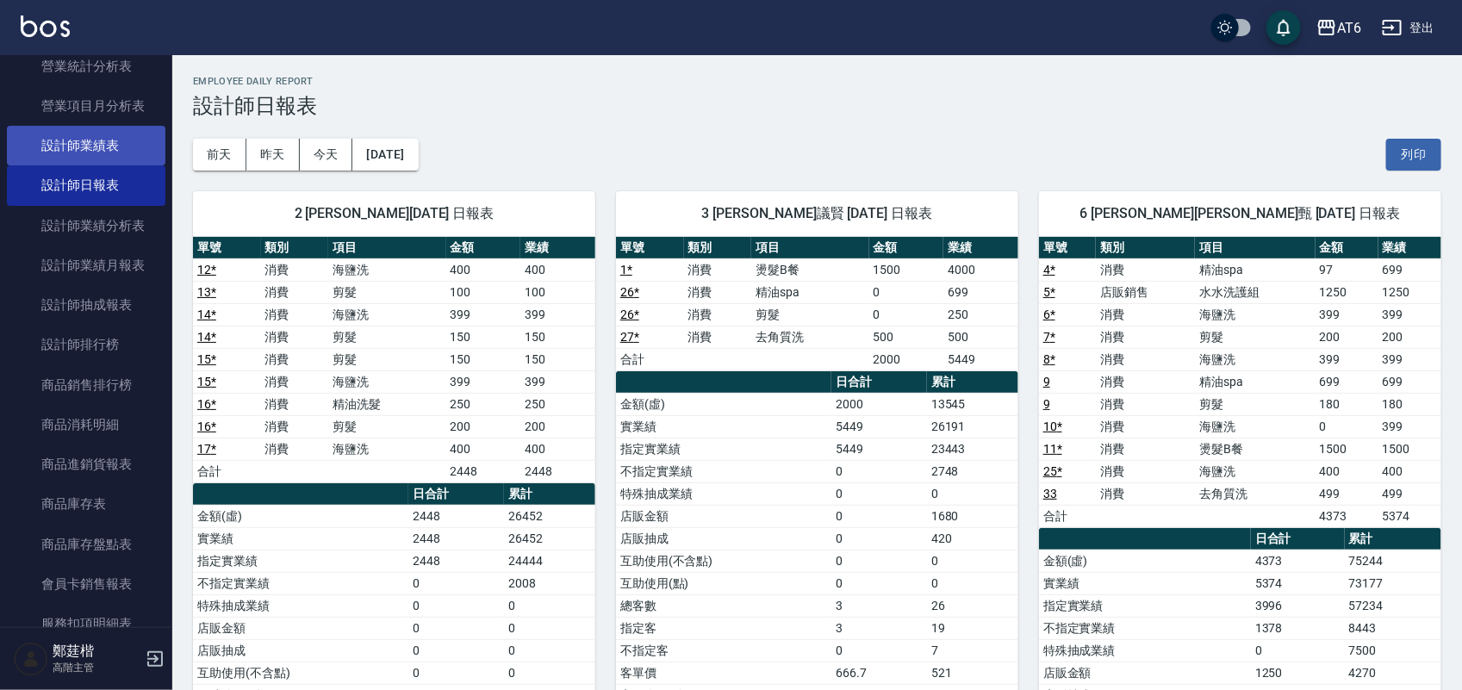
scroll to position [646, 0]
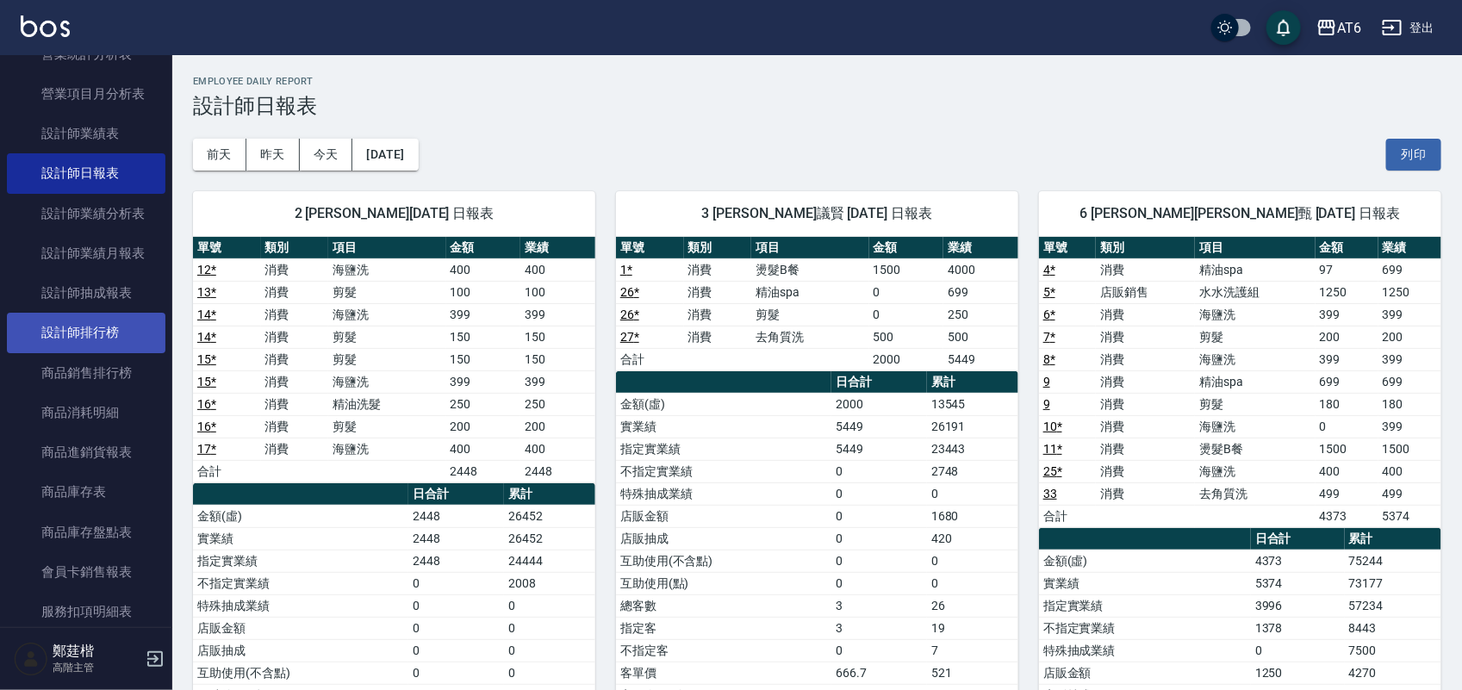
drag, startPoint x: 144, startPoint y: 336, endPoint x: 79, endPoint y: 342, distance: 64.9
click at [79, 340] on link "設計師排行榜" at bounding box center [86, 333] width 159 height 40
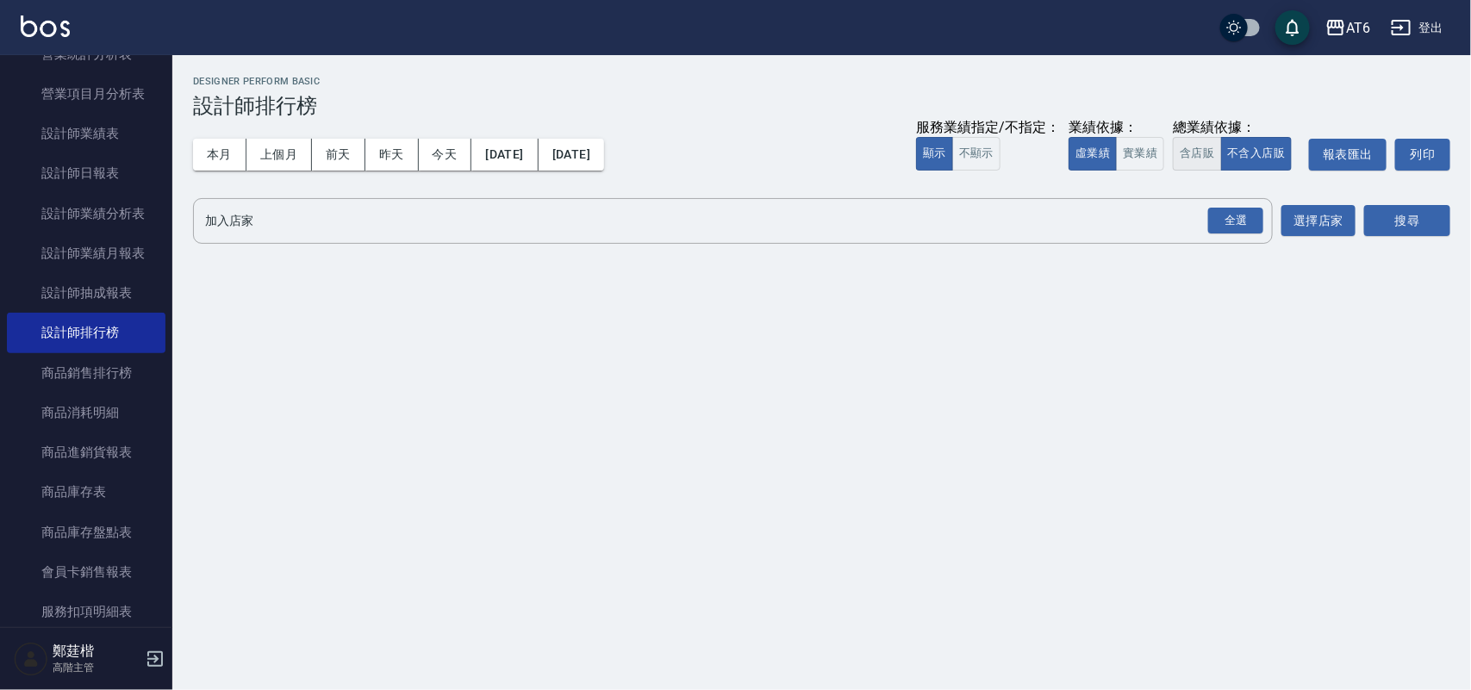
drag, startPoint x: 1135, startPoint y: 151, endPoint x: 1172, endPoint y: 151, distance: 37.1
click at [1135, 151] on button "實業績" at bounding box center [1140, 154] width 48 height 34
drag, startPoint x: 1248, startPoint y: 209, endPoint x: 1299, endPoint y: 218, distance: 51.6
click at [1249, 209] on div "全選" at bounding box center [1235, 221] width 55 height 27
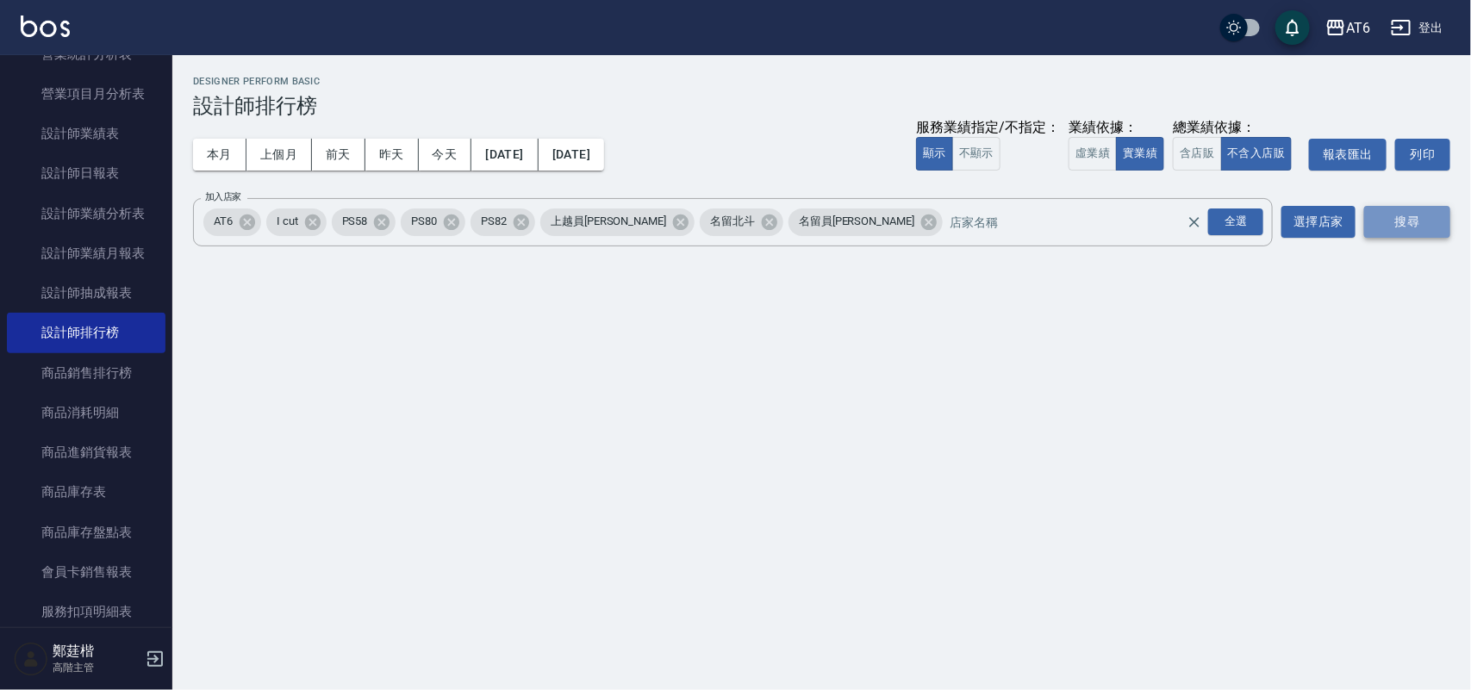
click at [1388, 212] on button "搜尋" at bounding box center [1407, 222] width 86 height 32
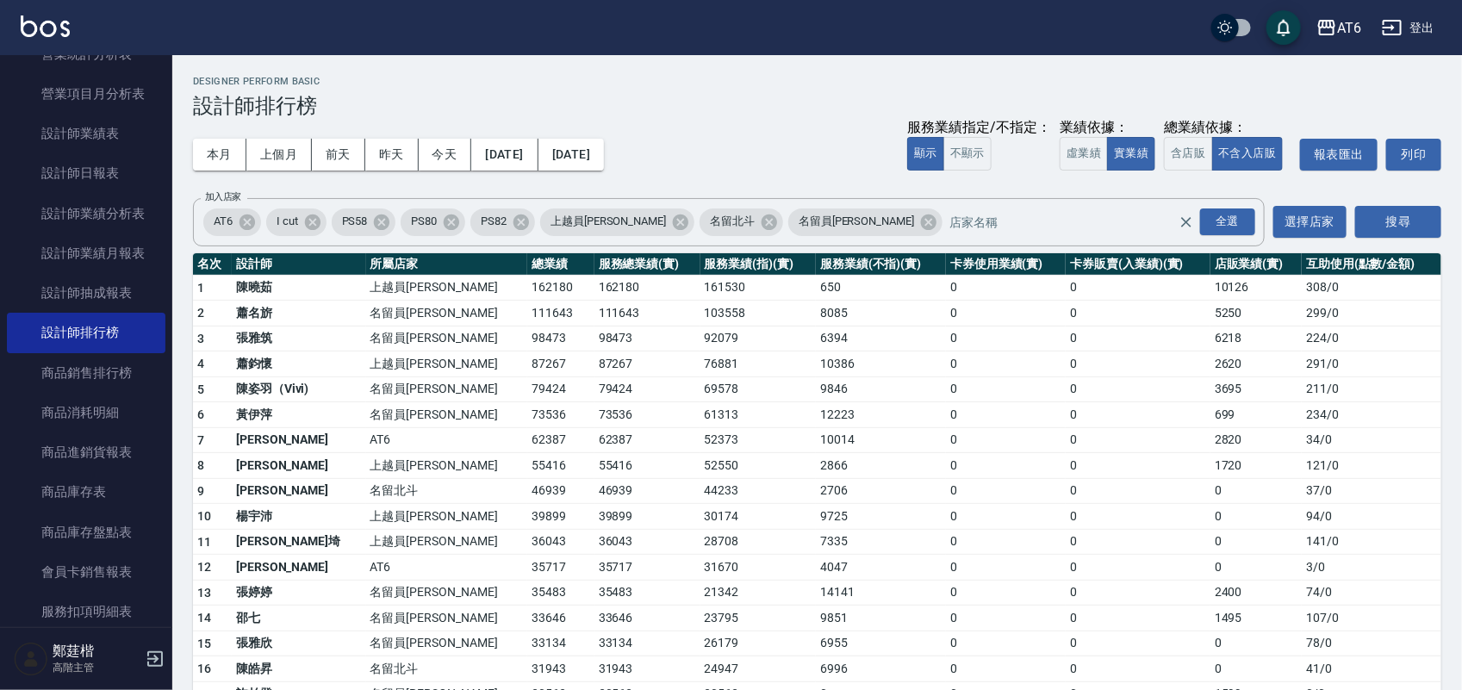
scroll to position [108, 0]
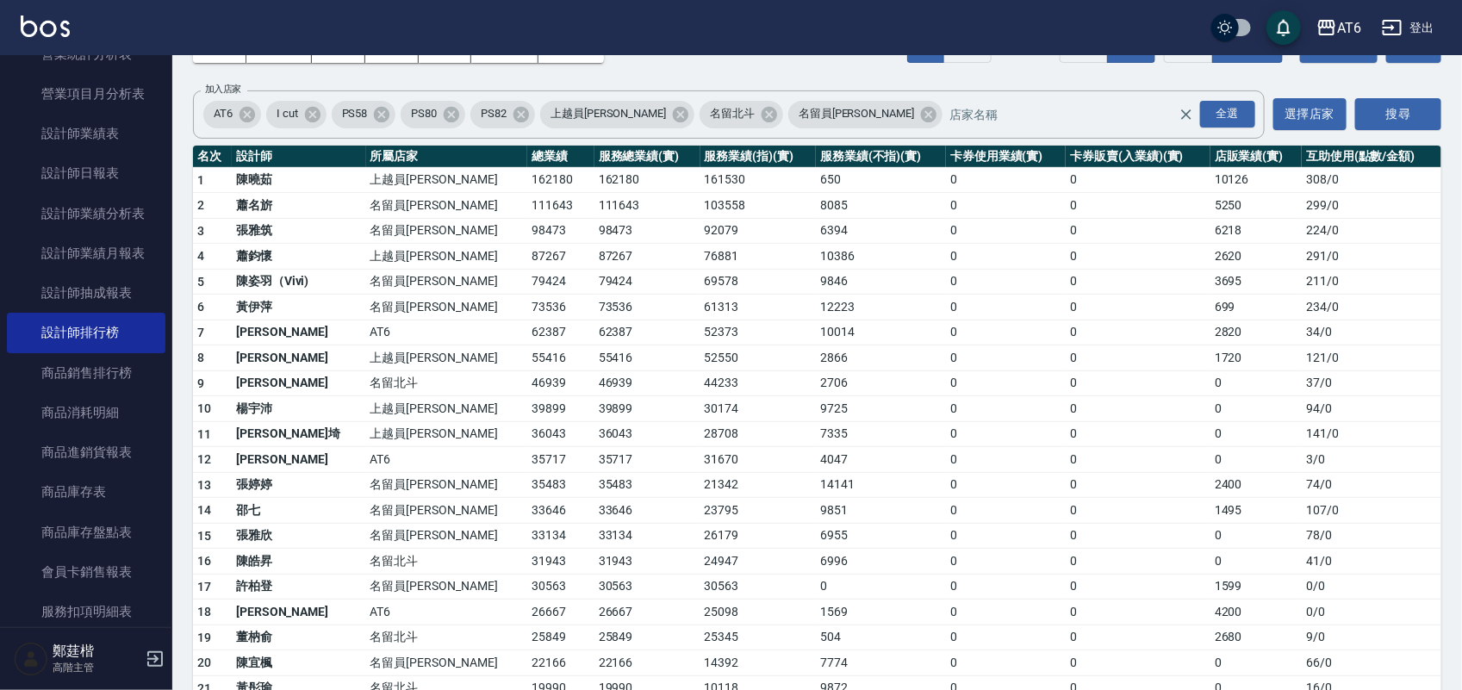
click at [52, 30] on img at bounding box center [45, 27] width 49 height 22
